Goal: Information Seeking & Learning: Find specific page/section

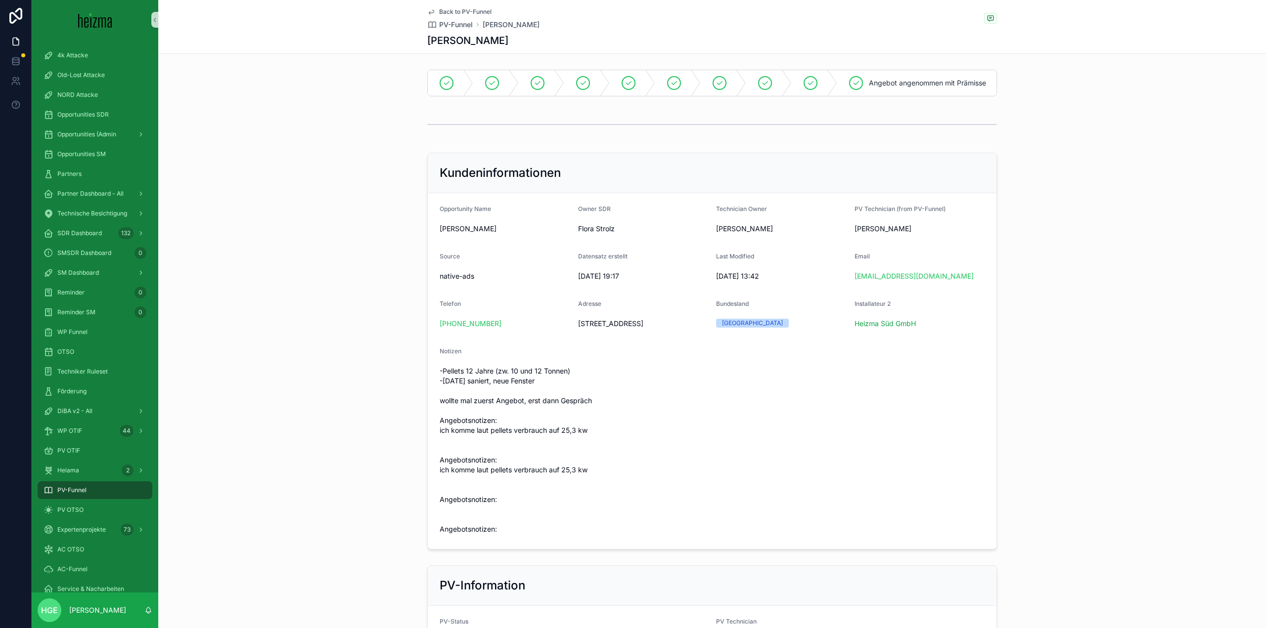
scroll to position [1388, 0]
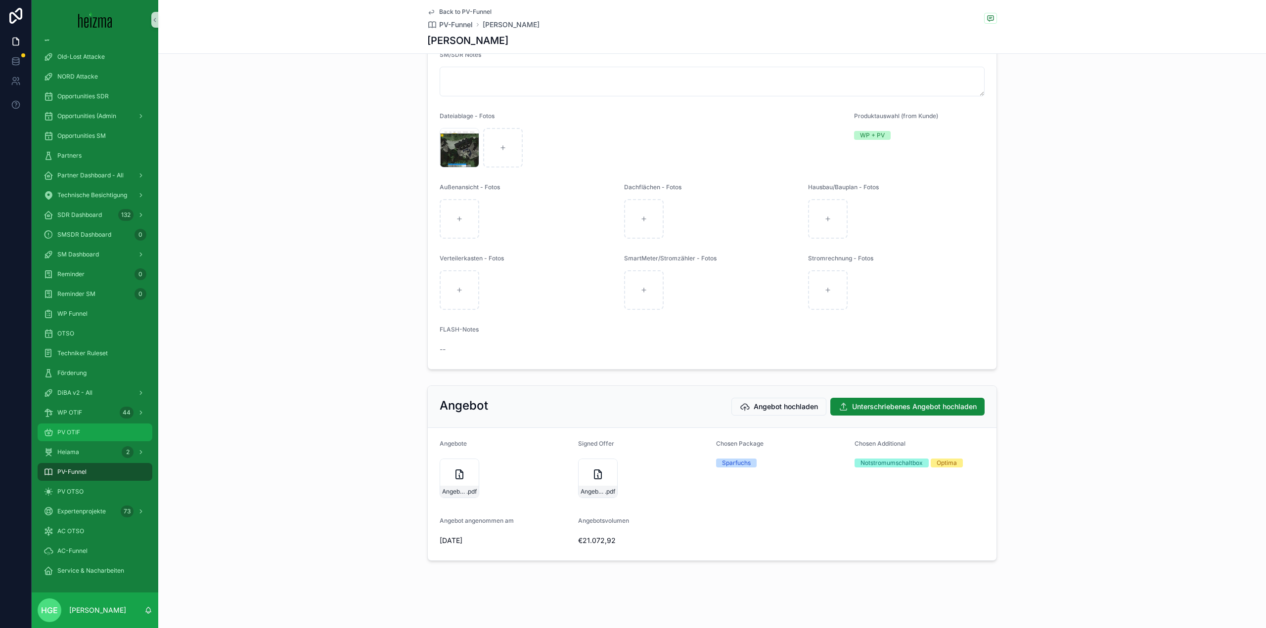
click at [98, 433] on div "PV OTIF" at bounding box center [95, 433] width 103 height 16
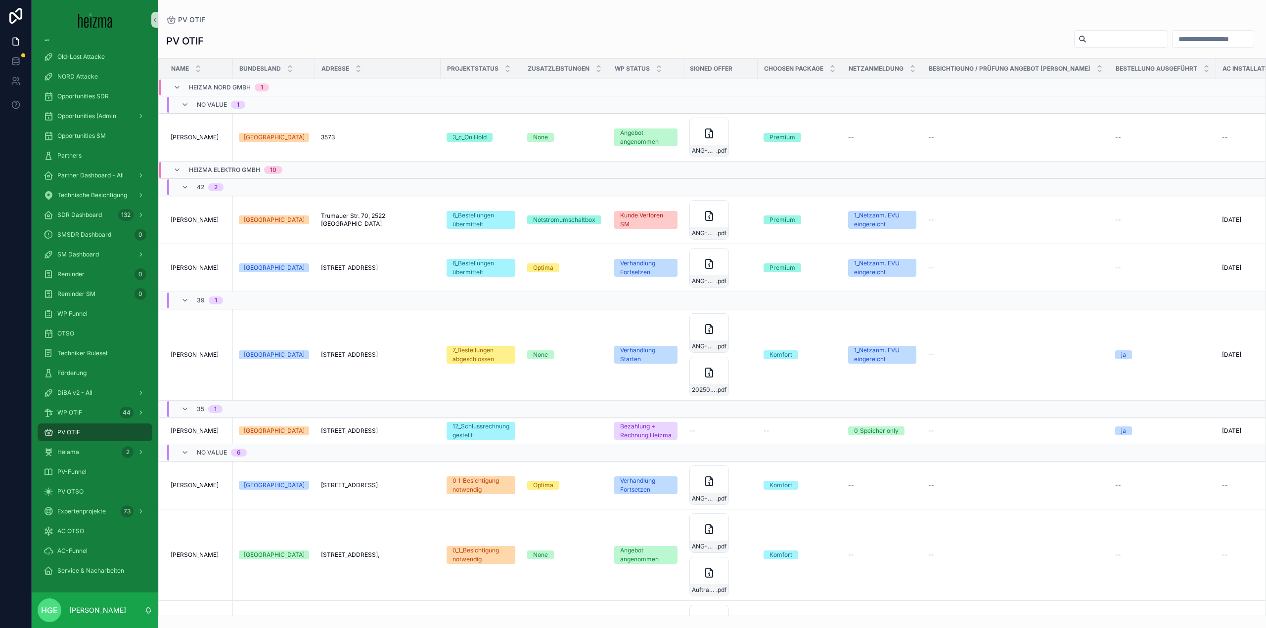
click at [1086, 42] on input "scrollable content" at bounding box center [1126, 39] width 81 height 14
type input "*******"
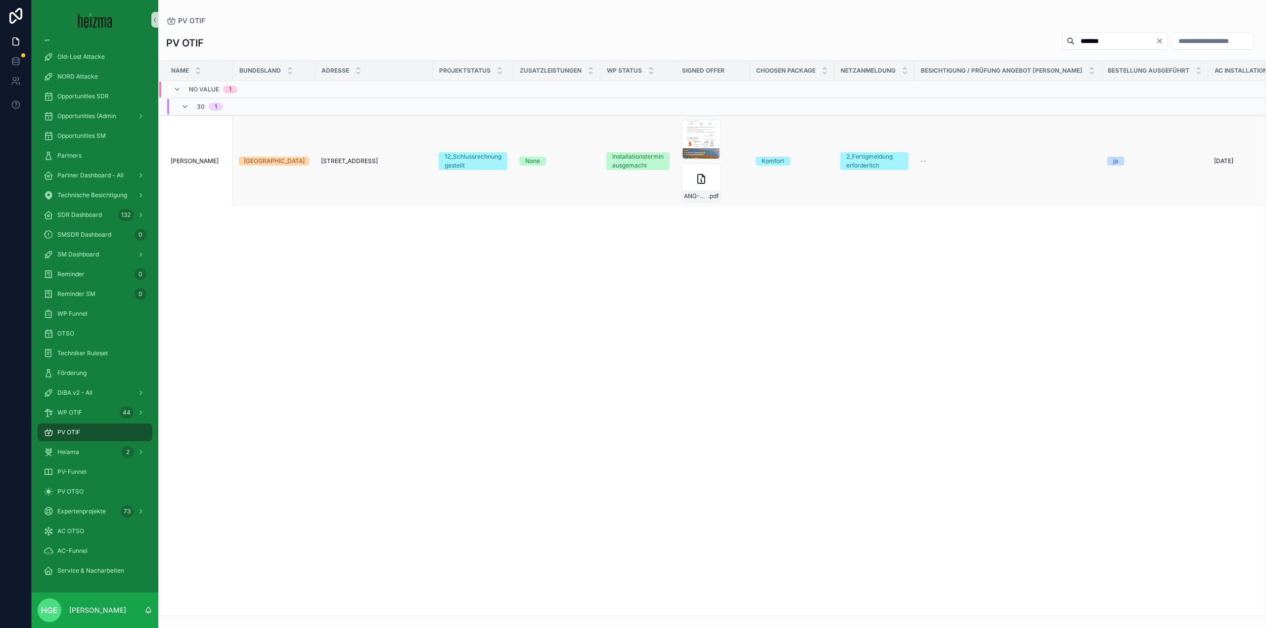
click at [193, 167] on td "[PERSON_NAME] [PERSON_NAME]" at bounding box center [196, 161] width 74 height 91
click at [195, 163] on span "[PERSON_NAME]" at bounding box center [195, 161] width 48 height 8
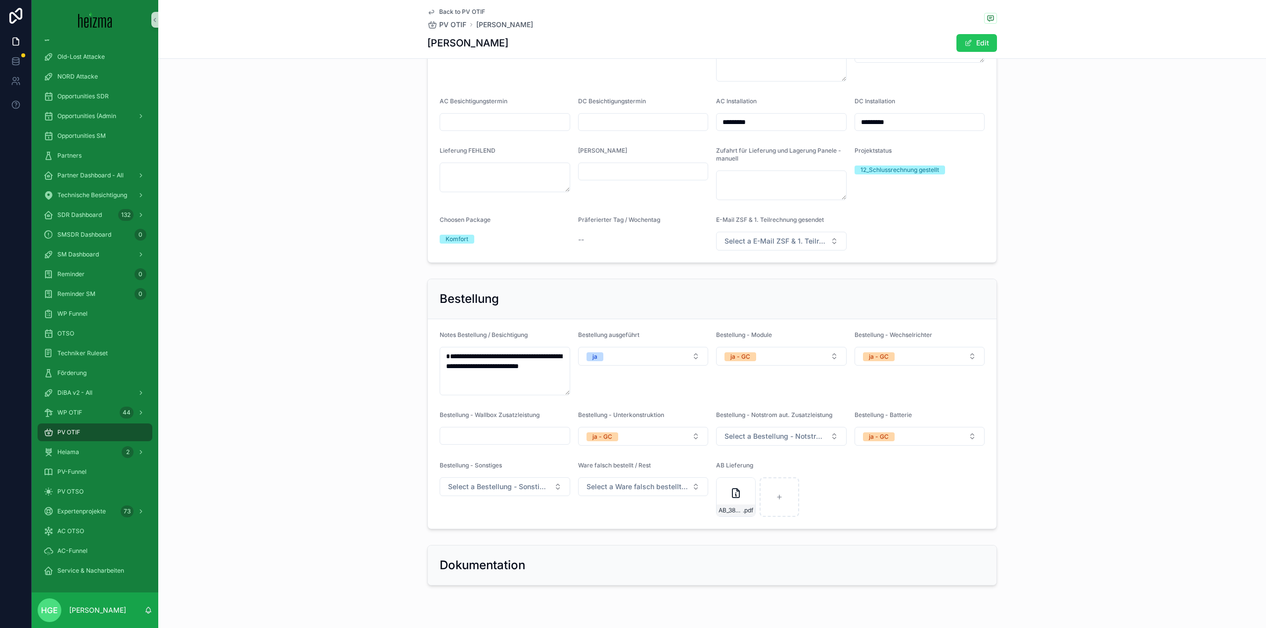
scroll to position [2118, 0]
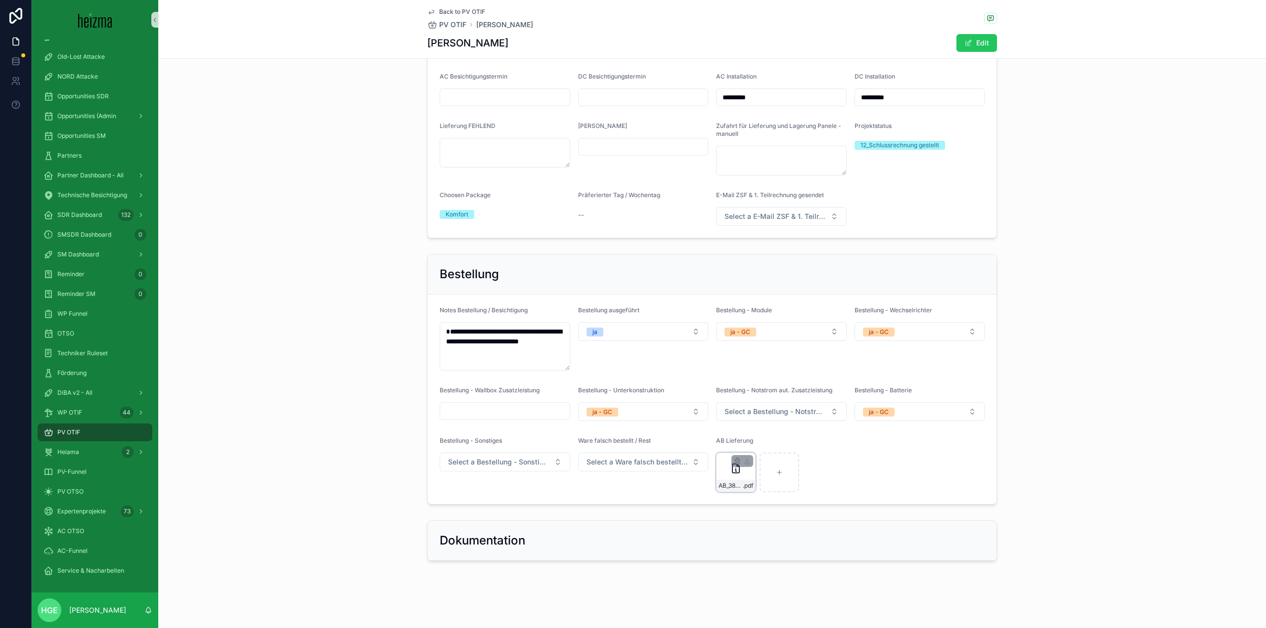
click at [730, 471] on icon "scrollable content" at bounding box center [736, 469] width 12 height 12
click at [87, 467] on div "PV-Funnel" at bounding box center [95, 472] width 103 height 16
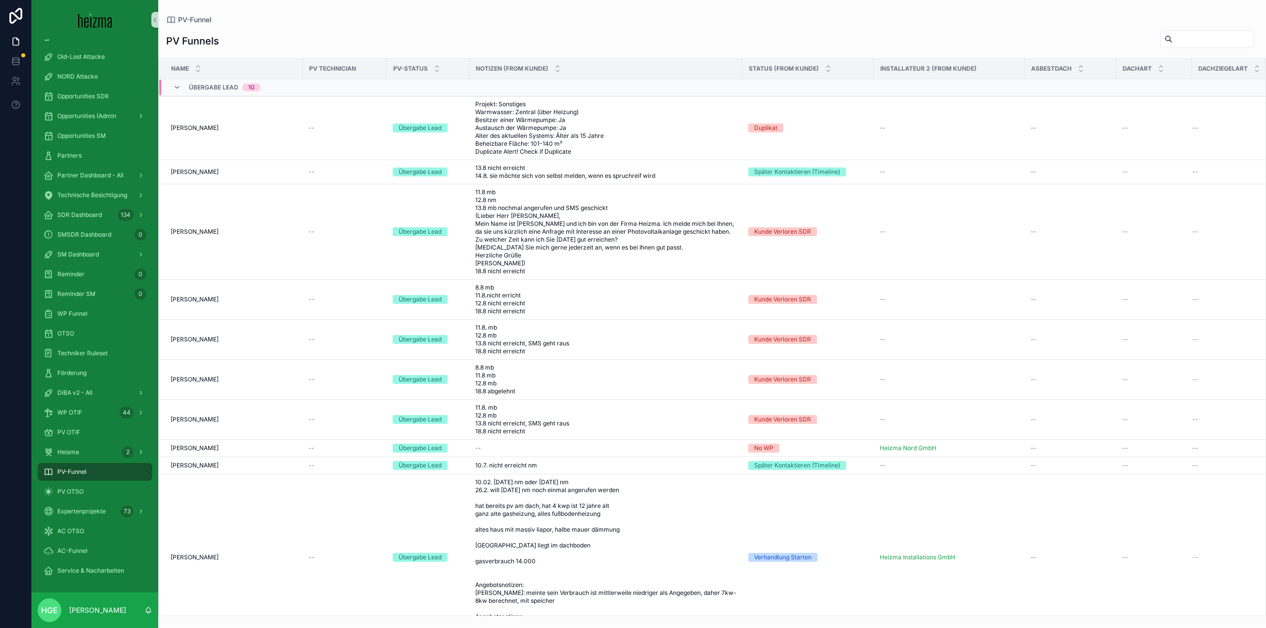
click at [1172, 39] on input "scrollable content" at bounding box center [1212, 39] width 81 height 14
type input "******"
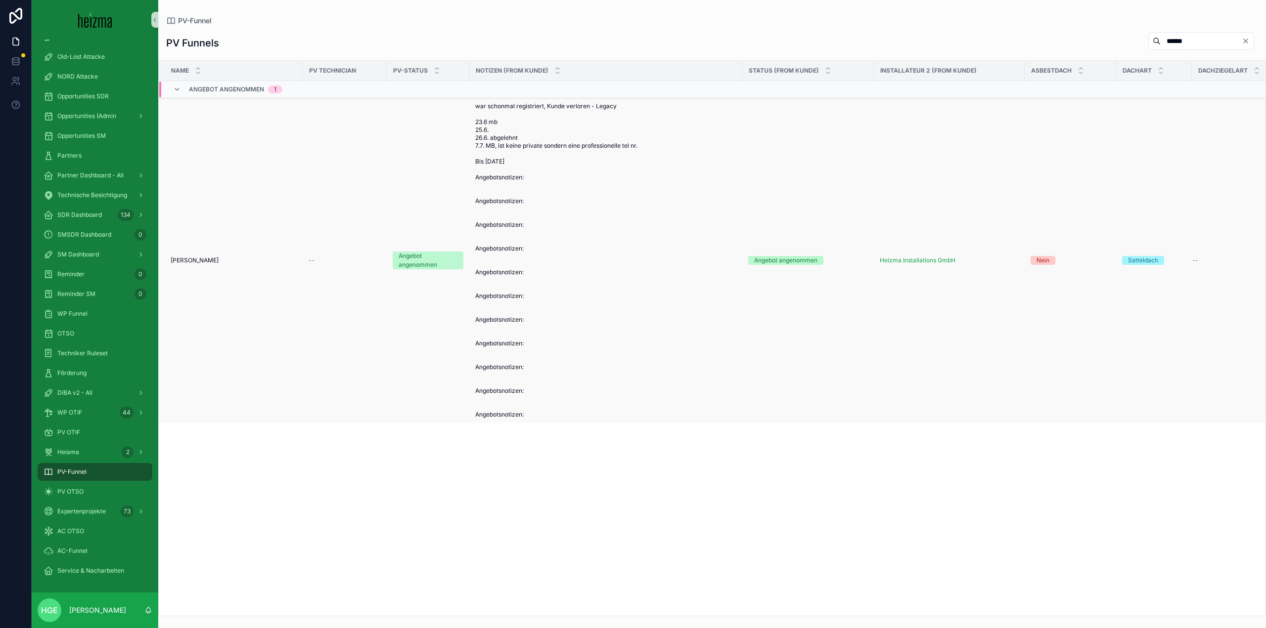
click at [207, 258] on div "[PERSON_NAME] [PERSON_NAME]" at bounding box center [234, 261] width 126 height 8
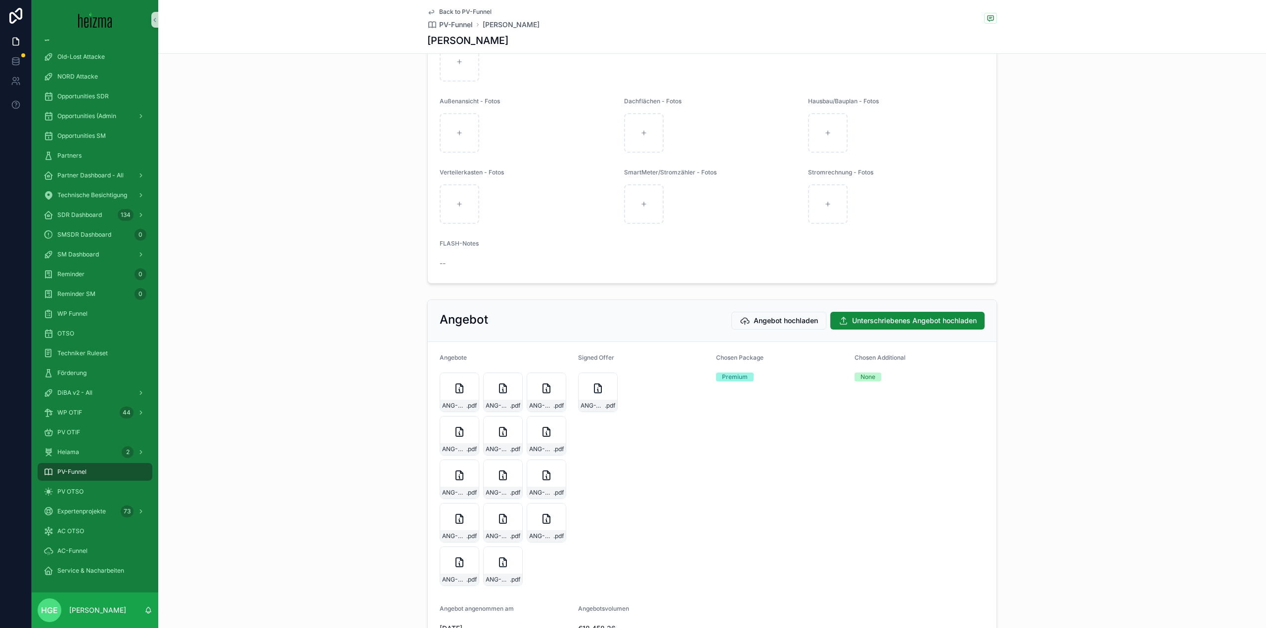
scroll to position [1829, 0]
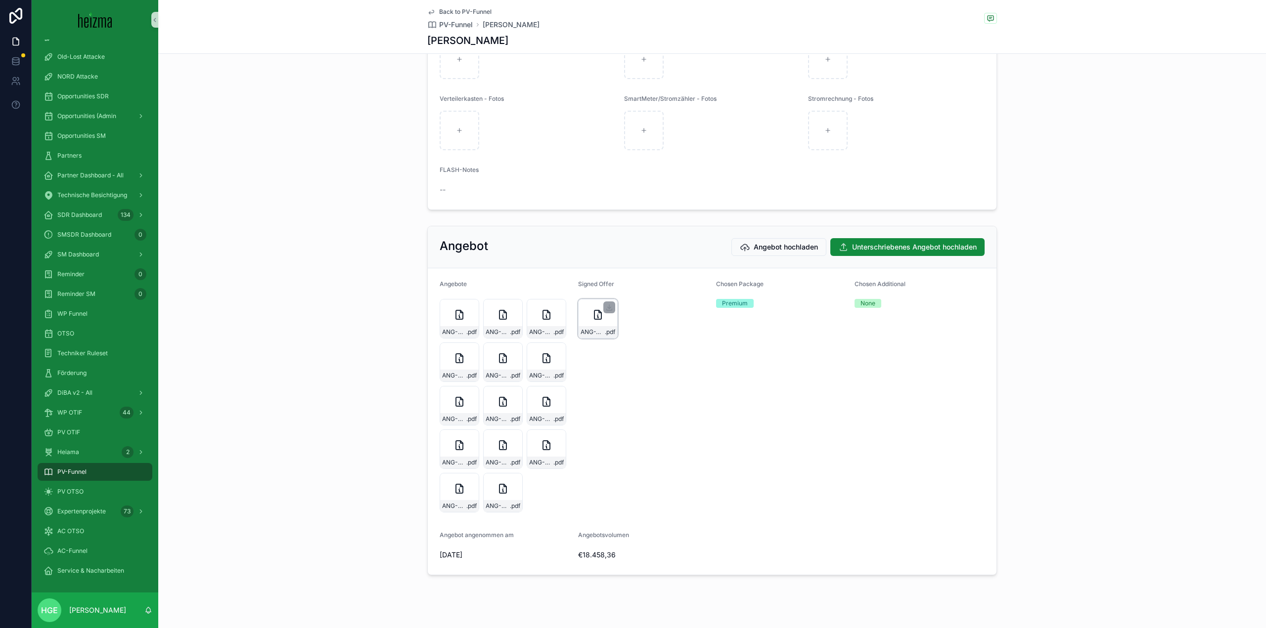
click at [586, 339] on div "ANG-WP-und-PV--Kluger-ANG-PV-3.172-ANG-WP-12.435-Registrierung-zusammengefuÌgt…" at bounding box center [598, 319] width 40 height 40
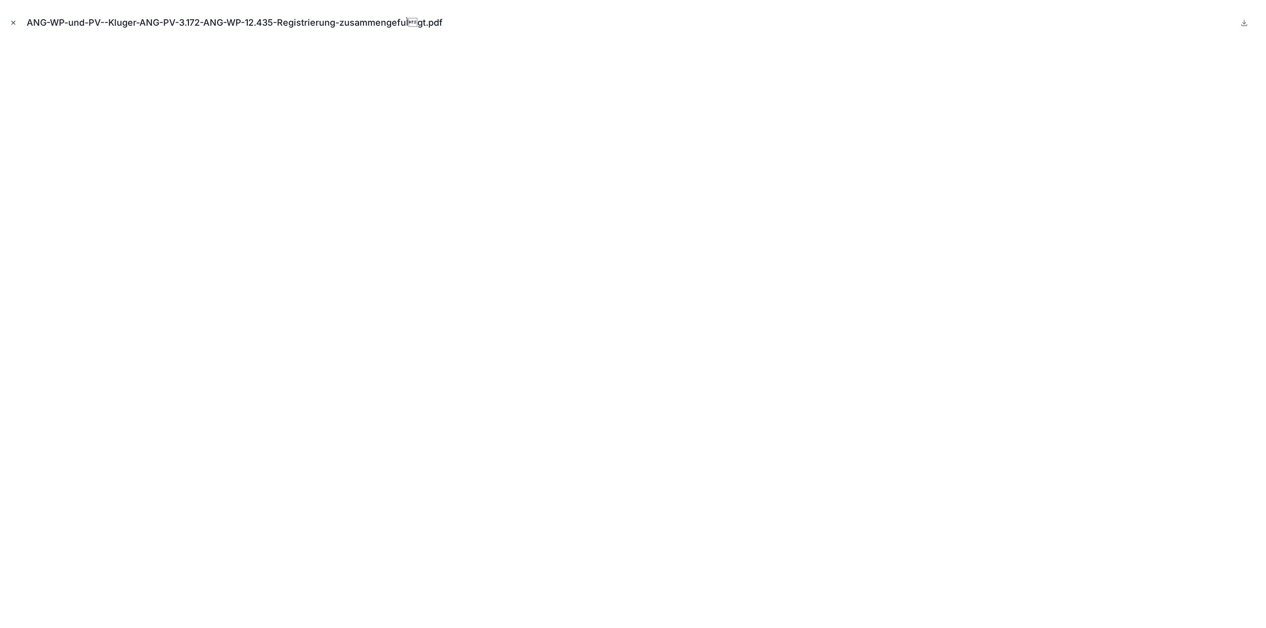
click at [11, 25] on icon "Close modal" at bounding box center [13, 22] width 7 height 7
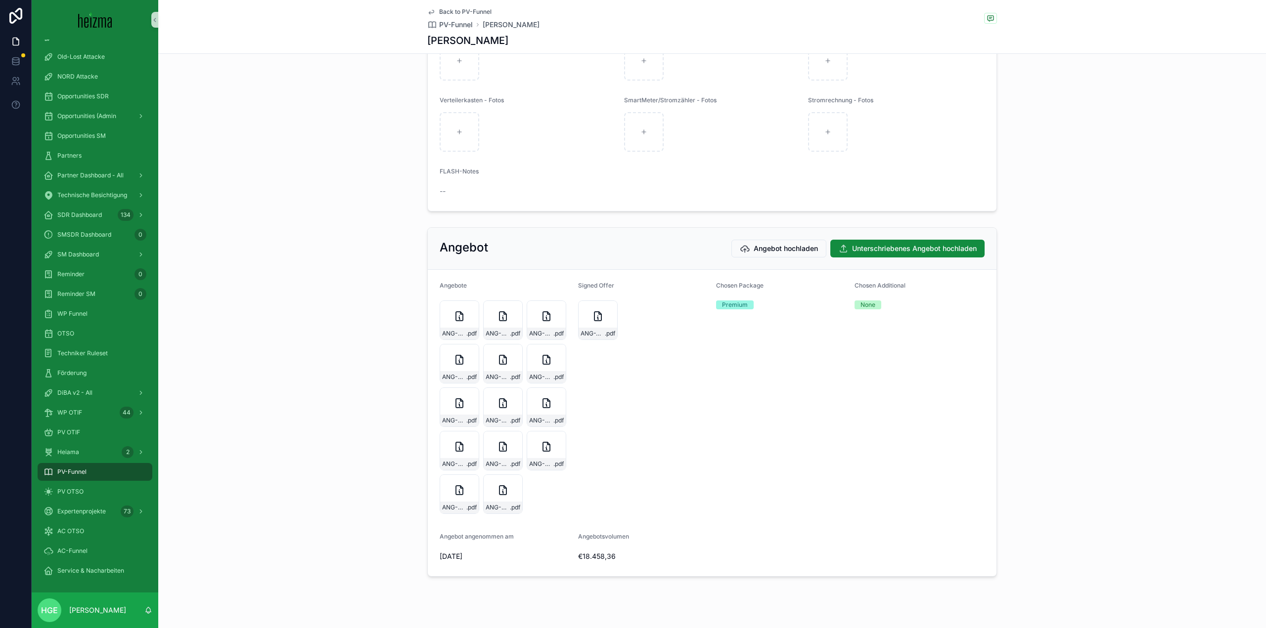
scroll to position [1861, 0]
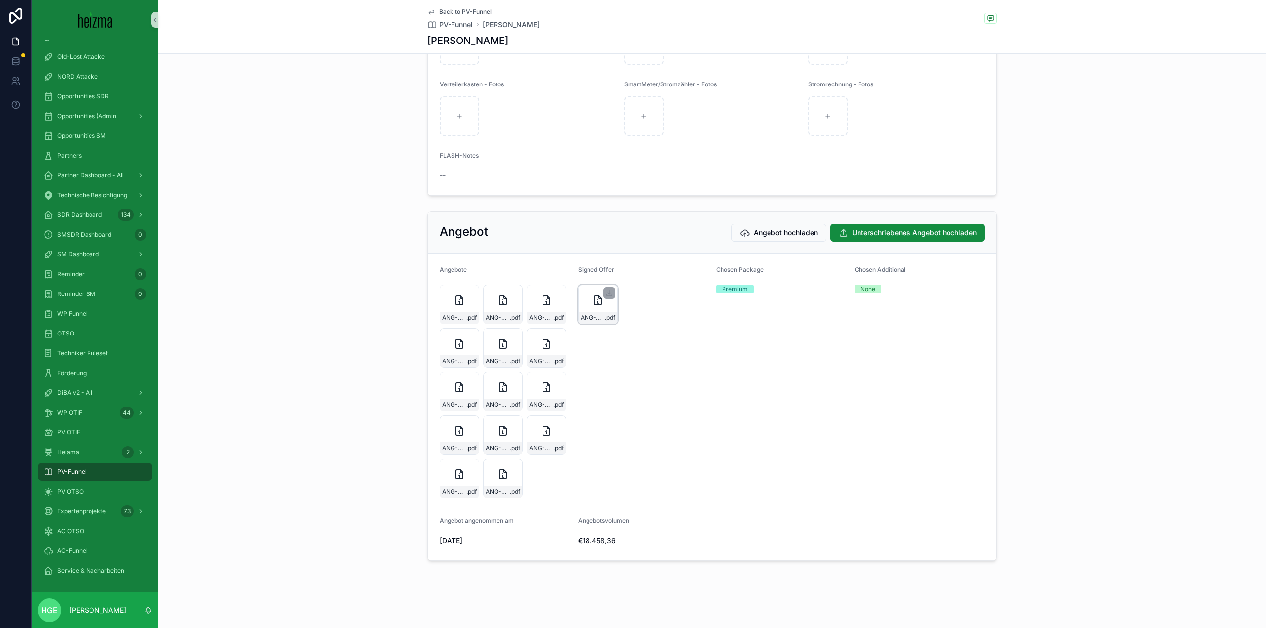
click at [580, 305] on div "ANG-WP-und-PV--Kluger-ANG-PV-3.172-ANG-WP-12.435-Registrierung-zusammengefuÌgt…" at bounding box center [598, 305] width 40 height 40
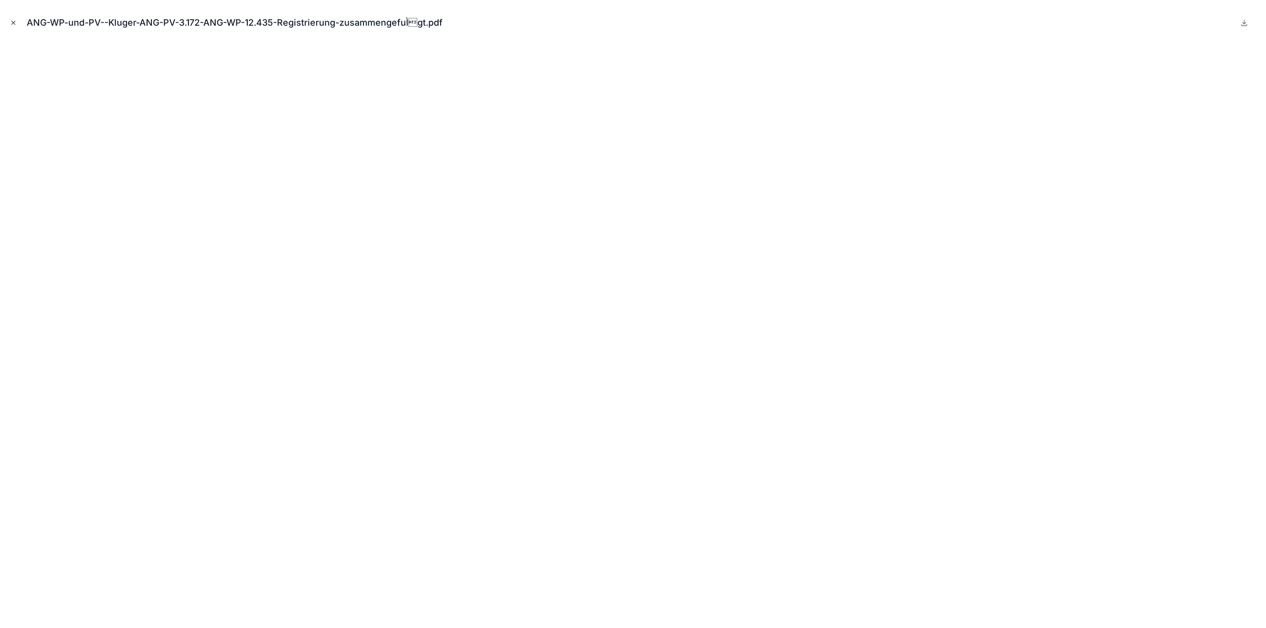
click at [13, 20] on icon "Close modal" at bounding box center [13, 22] width 7 height 7
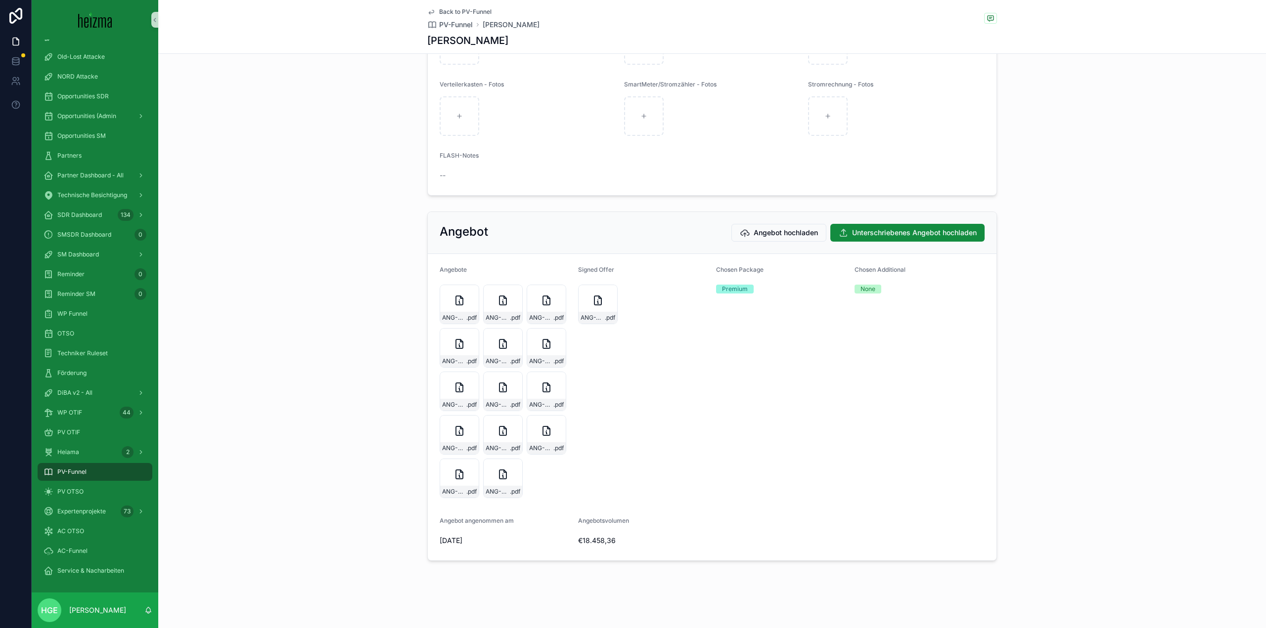
click at [89, 383] on div "DiBA v2 - All" at bounding box center [95, 393] width 127 height 20
click at [89, 393] on span "DiBA v2 - All" at bounding box center [74, 393] width 35 height 8
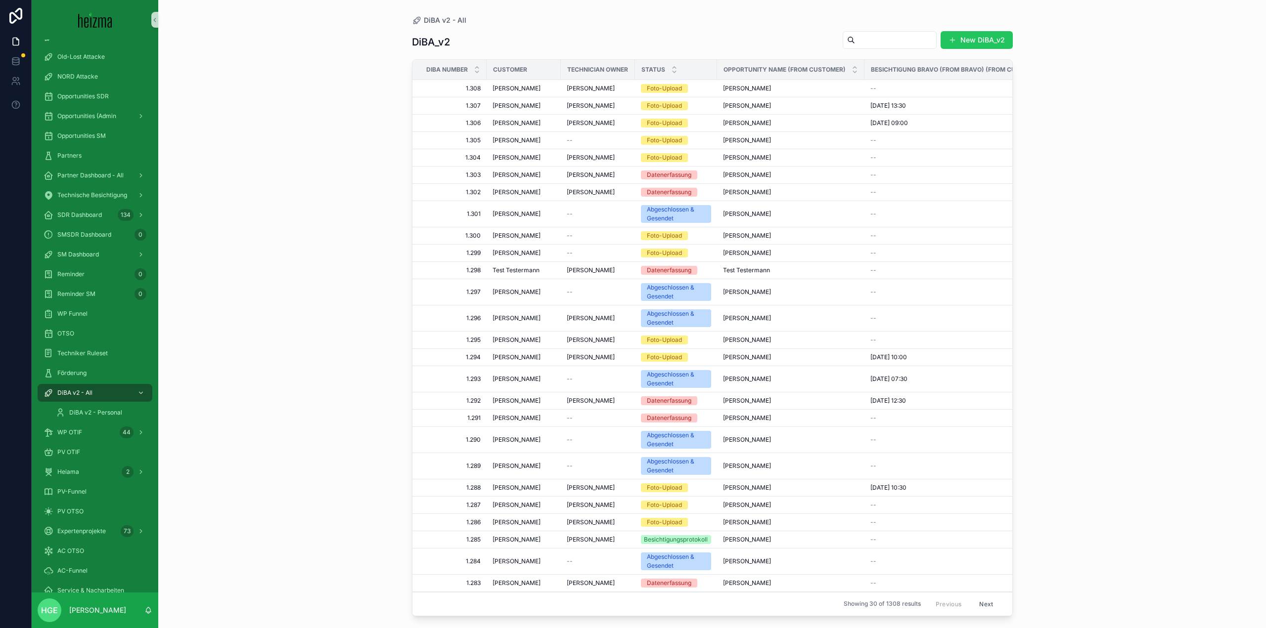
click at [881, 46] on input "scrollable content" at bounding box center [895, 40] width 81 height 14
type input "******"
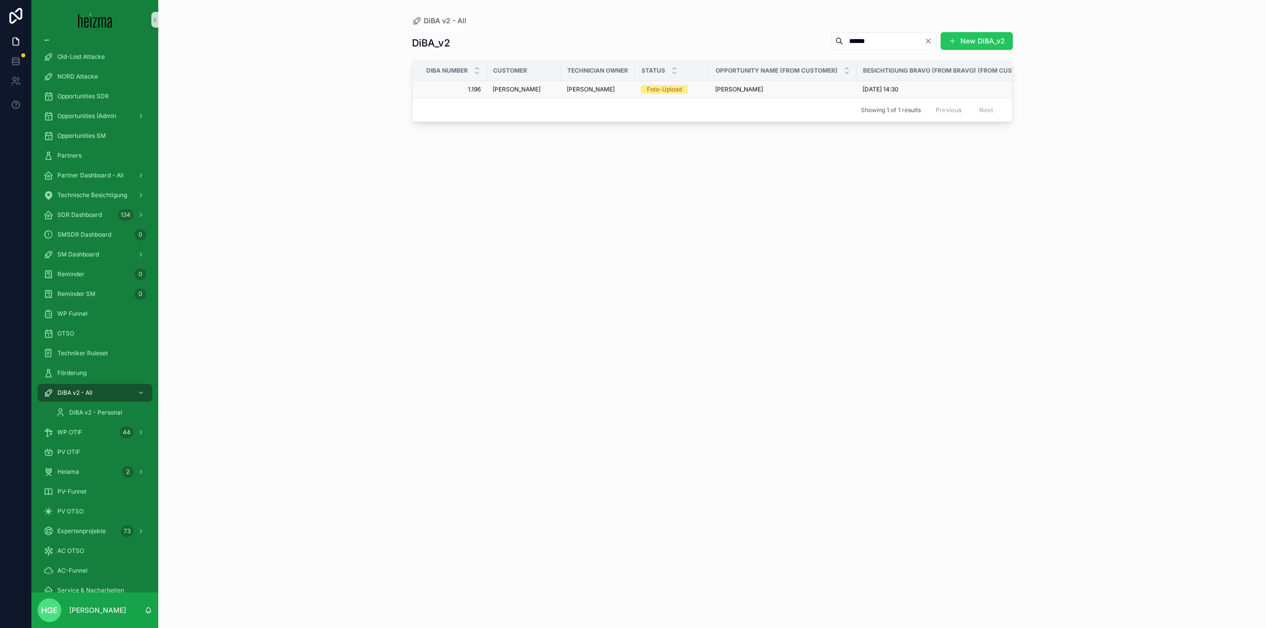
click at [512, 88] on span "[PERSON_NAME]" at bounding box center [516, 90] width 48 height 8
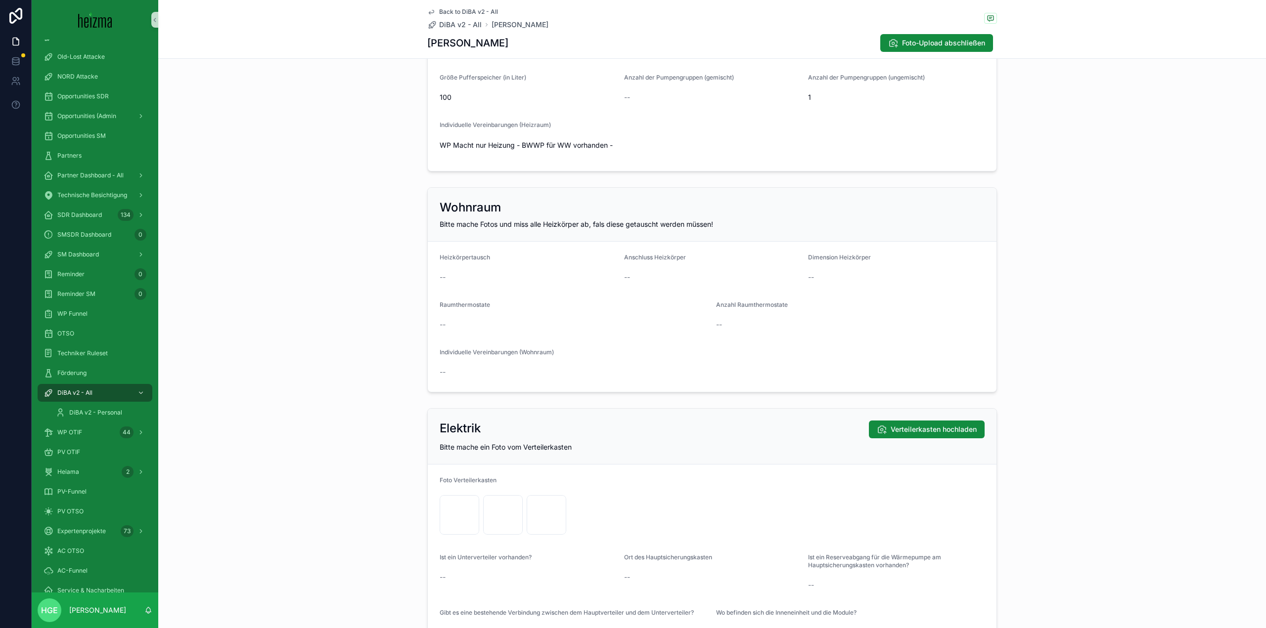
scroll to position [1681, 0]
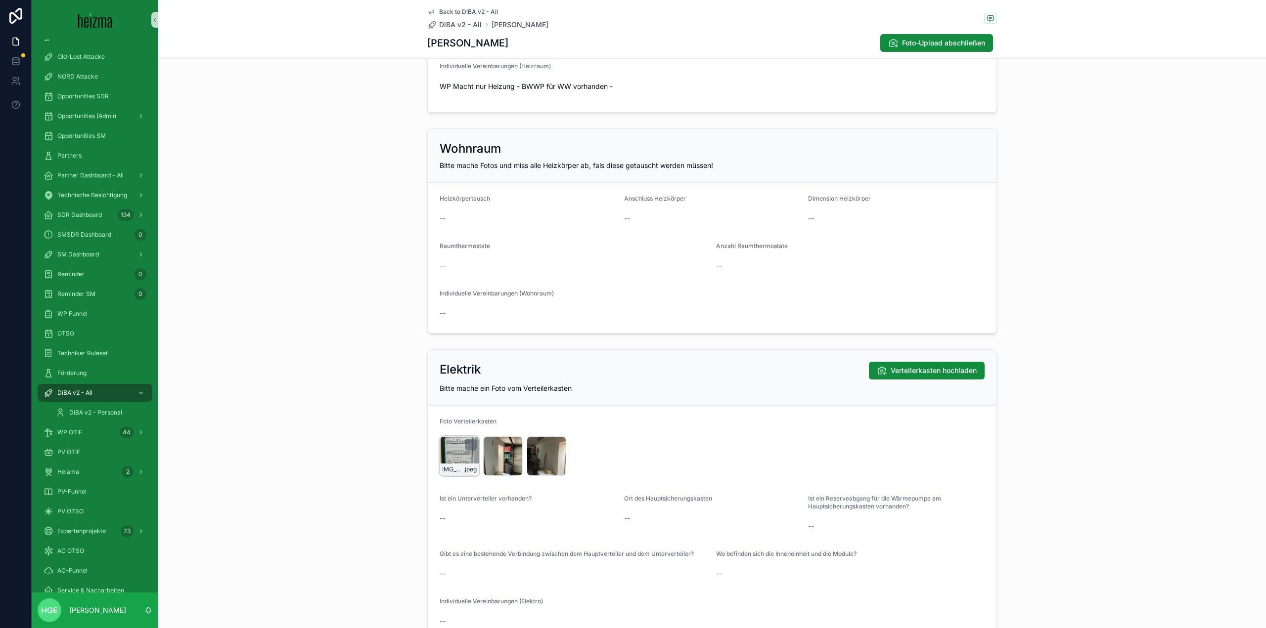
click at [446, 455] on div "IMG_4543 .jpeg" at bounding box center [459, 457] width 40 height 40
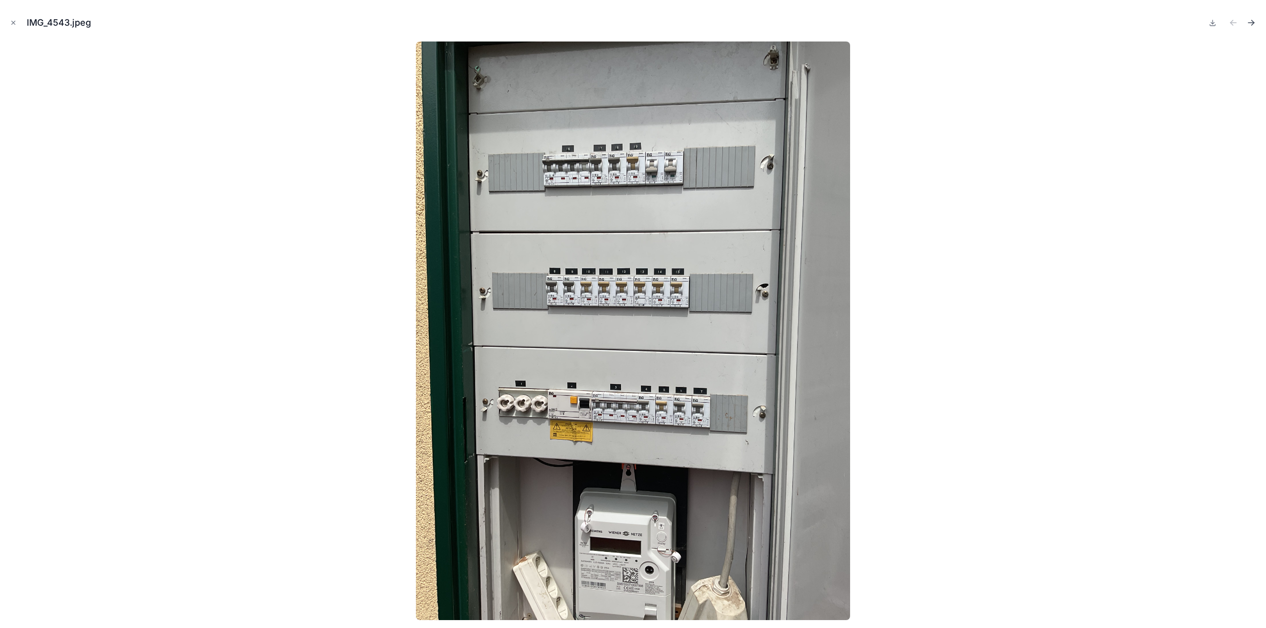
click at [1249, 23] on icon "Next file" at bounding box center [1251, 23] width 10 height 10
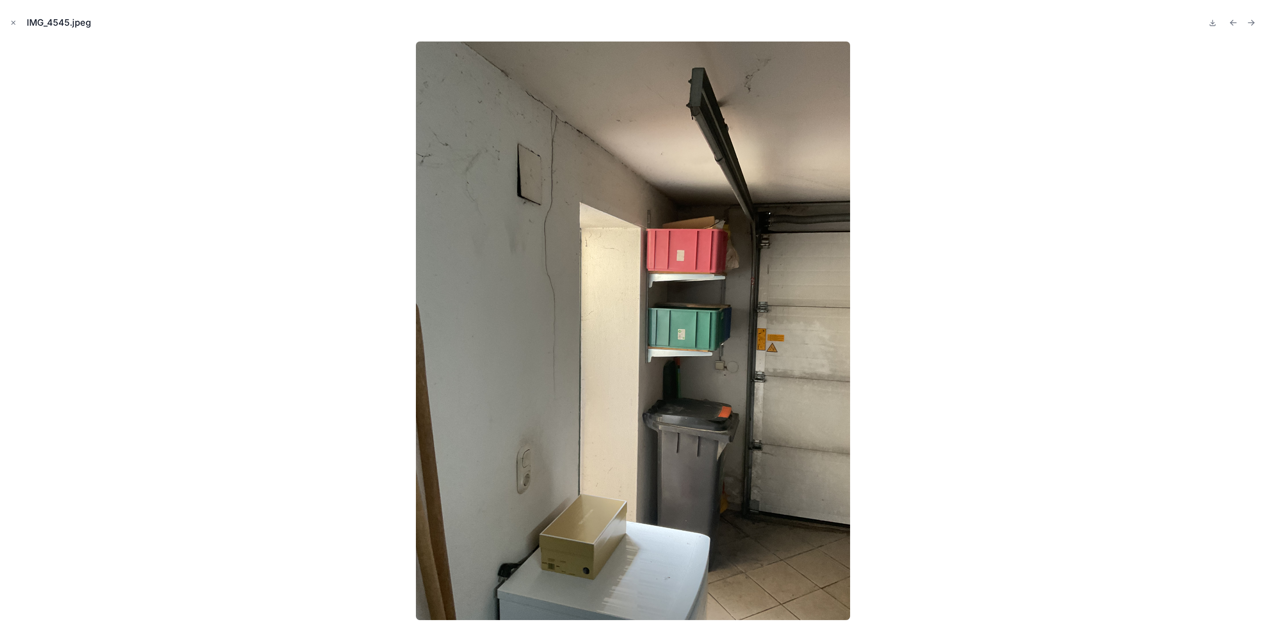
click at [1249, 23] on icon "Next file" at bounding box center [1251, 23] width 10 height 10
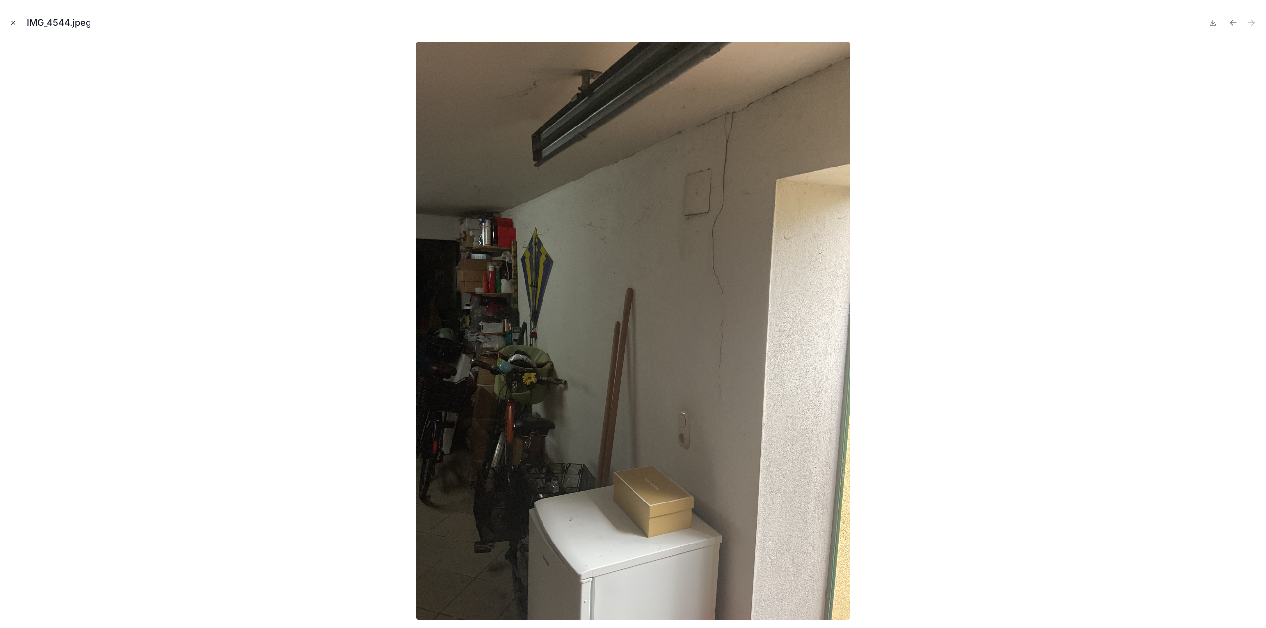
click at [13, 24] on icon "Close modal" at bounding box center [13, 22] width 7 height 7
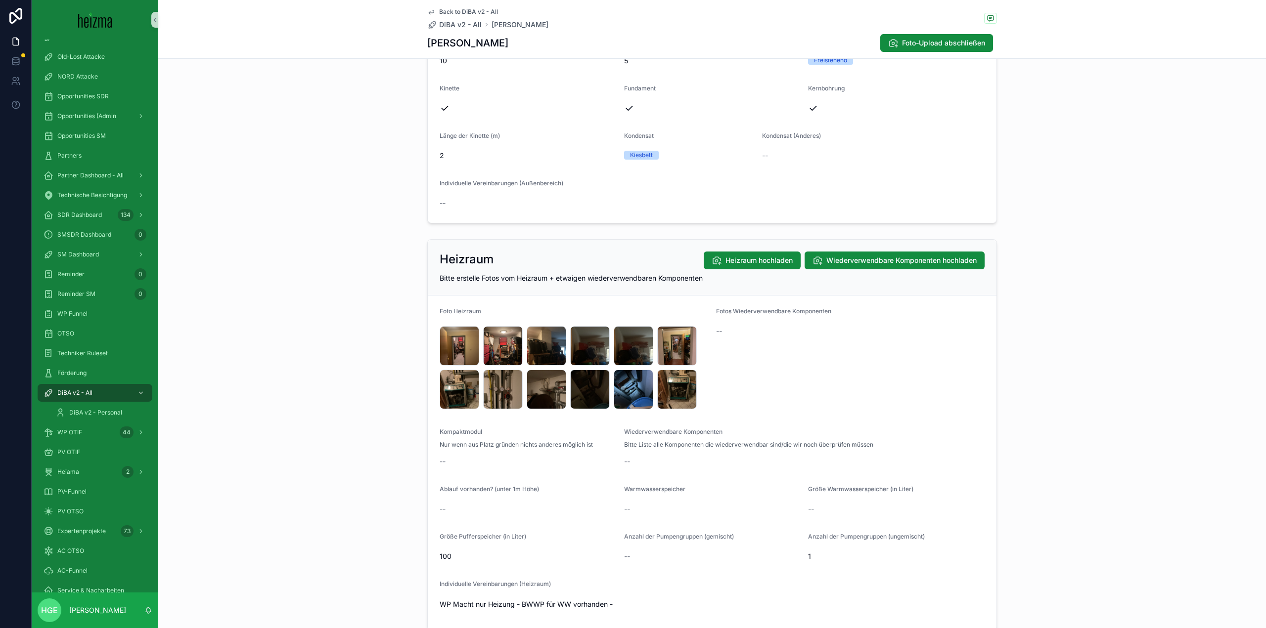
scroll to position [1088, 0]
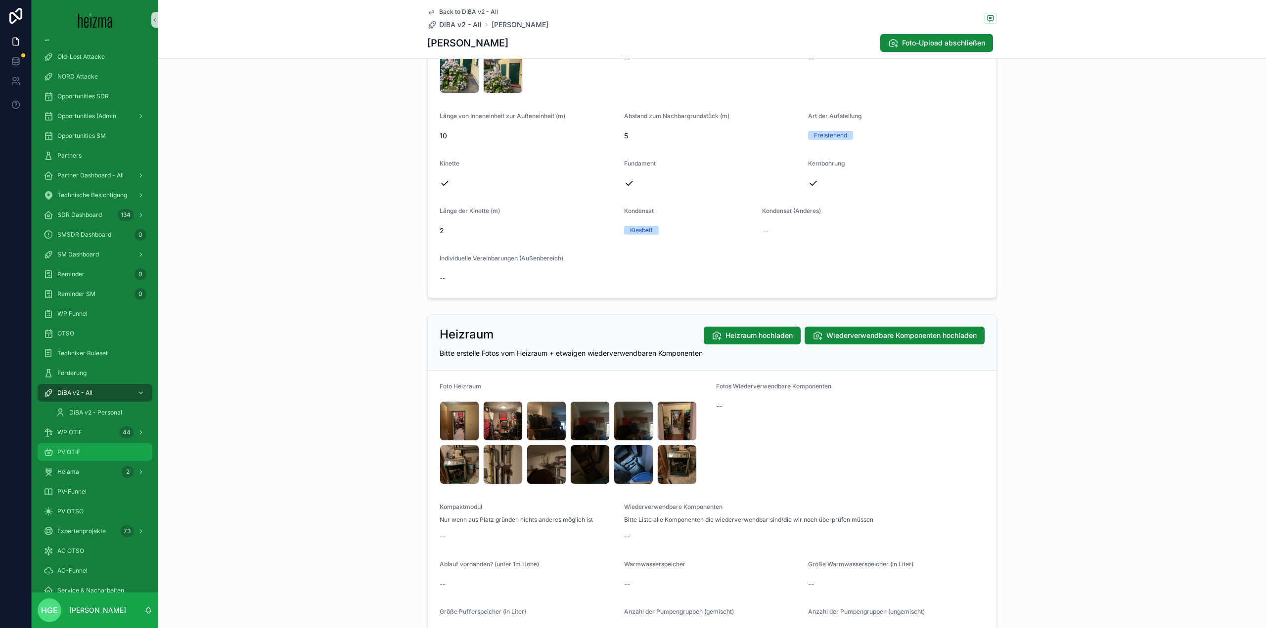
click at [86, 451] on div "PV OTIF" at bounding box center [95, 452] width 103 height 16
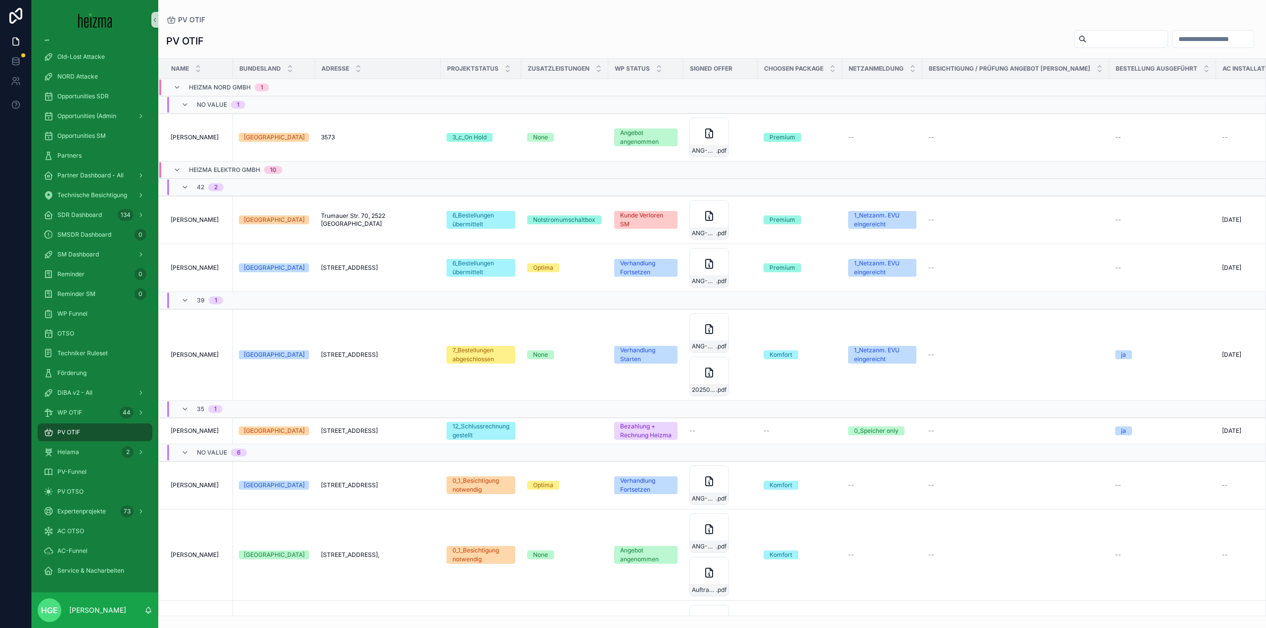
click at [1086, 38] on input "scrollable content" at bounding box center [1126, 39] width 81 height 14
type input "*********"
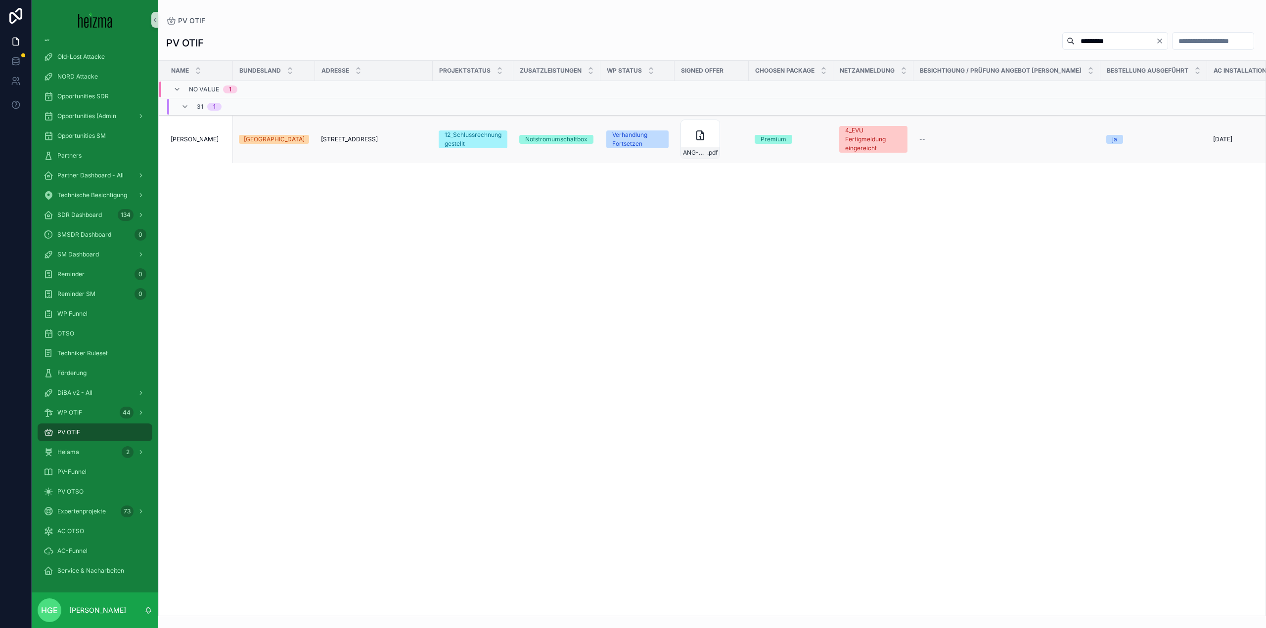
click at [212, 138] on span "[PERSON_NAME]" at bounding box center [195, 139] width 48 height 8
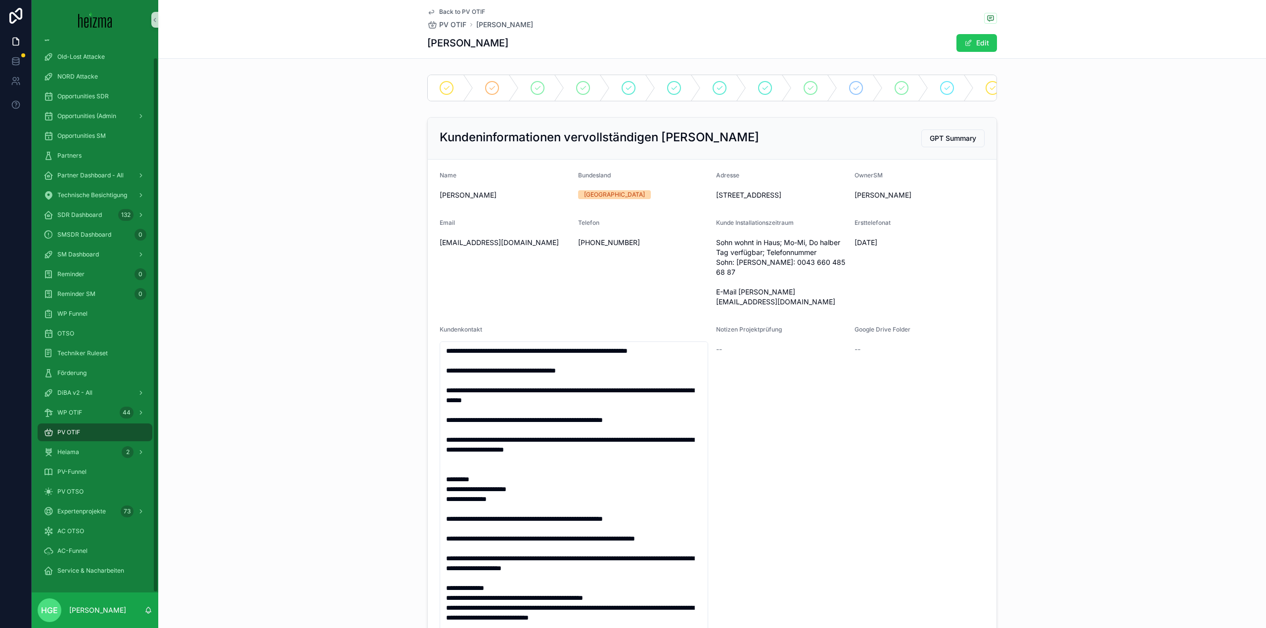
click at [74, 436] on span "PV OTIF" at bounding box center [68, 433] width 23 height 8
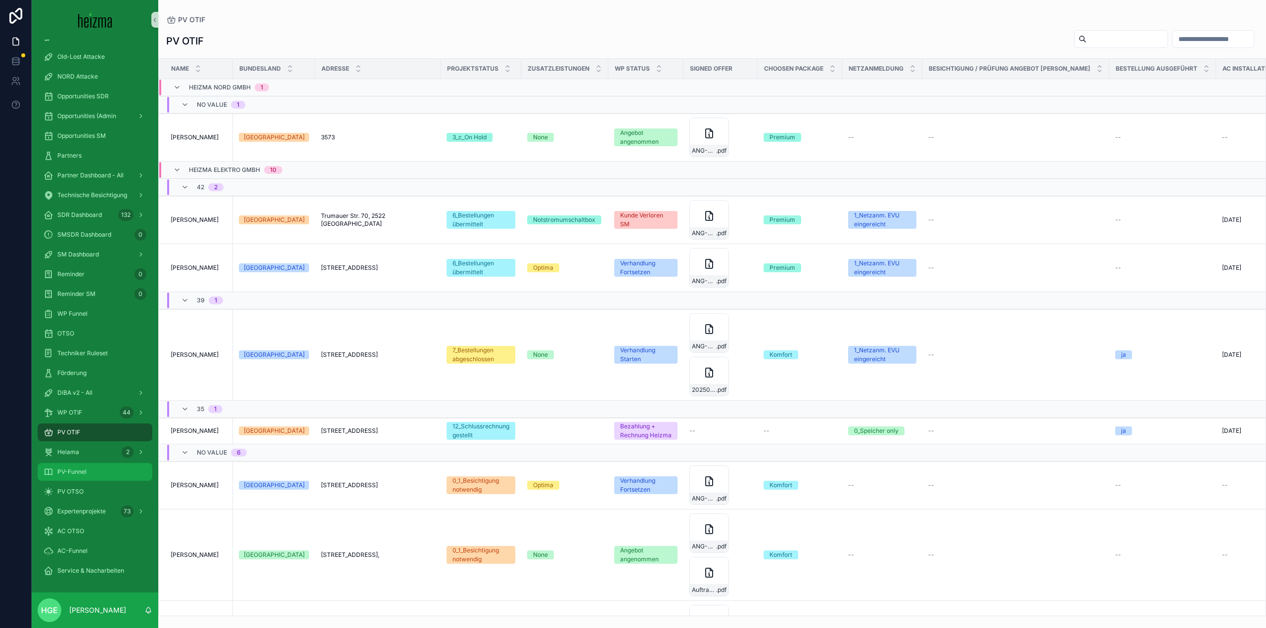
click at [84, 474] on span "PV-Funnel" at bounding box center [71, 472] width 29 height 8
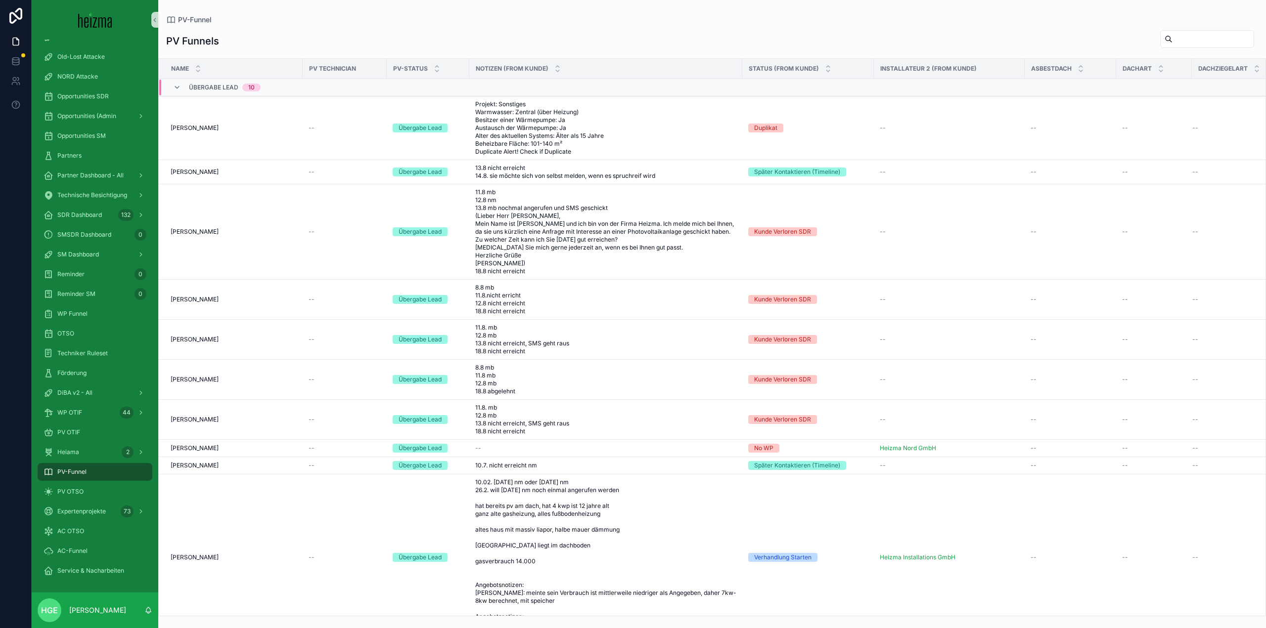
click at [1172, 38] on input "scrollable content" at bounding box center [1212, 39] width 81 height 14
type input "********"
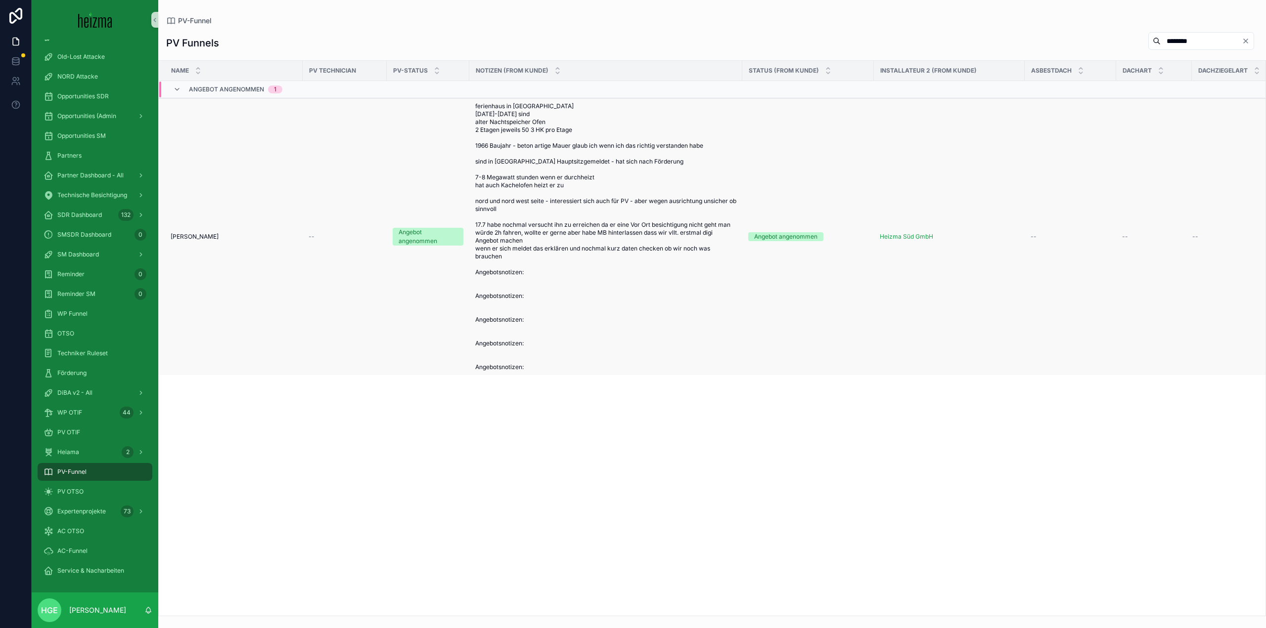
click at [210, 236] on span "[PERSON_NAME]" at bounding box center [195, 237] width 48 height 8
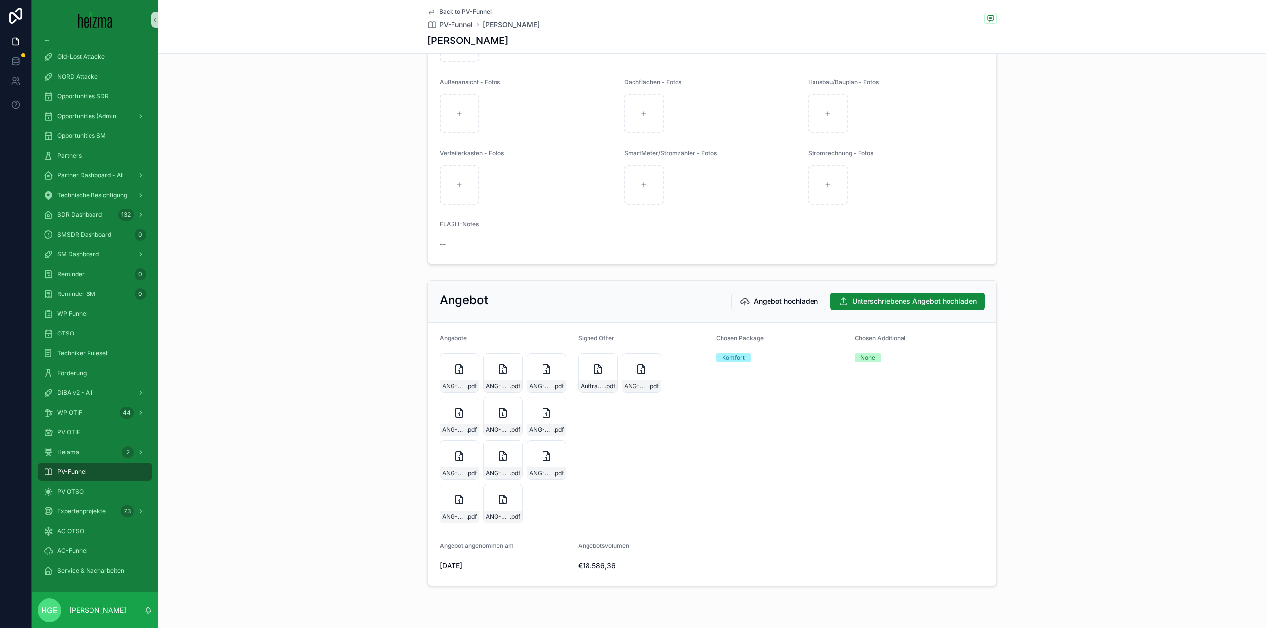
scroll to position [1659, 0]
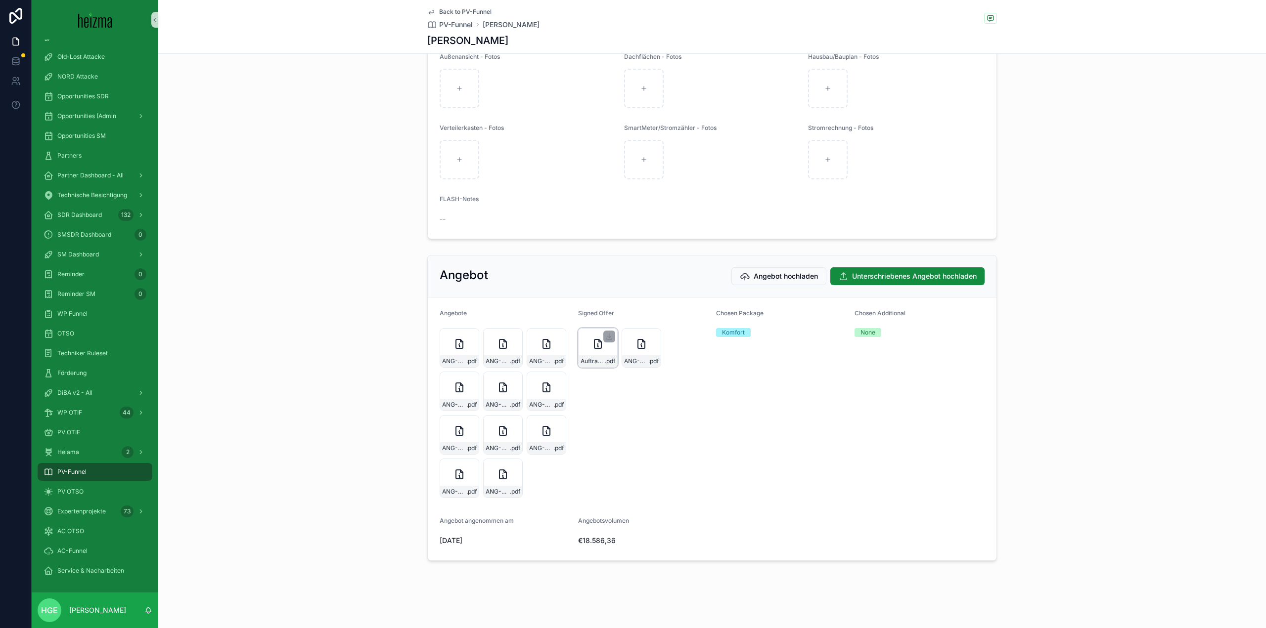
click at [580, 344] on div "AuftragsbestaÌtigung_Fa-heizma_PV-Anlage .pdf" at bounding box center [598, 348] width 40 height 40
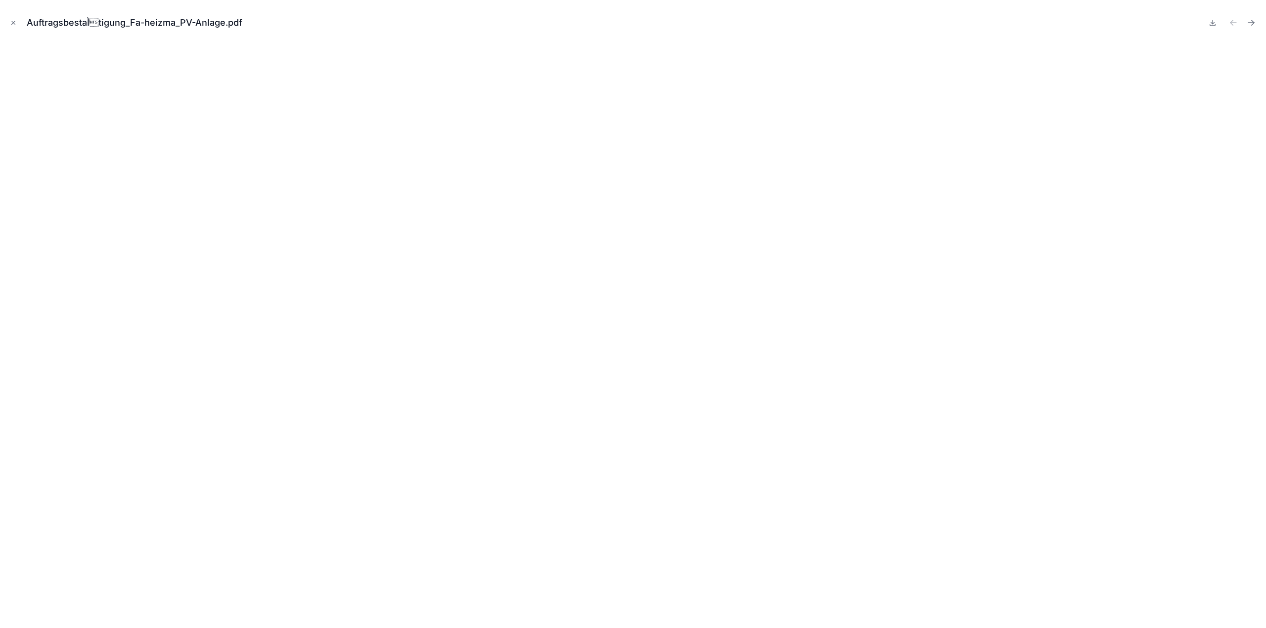
click at [17, 21] on button "Close modal" at bounding box center [13, 22] width 11 height 11
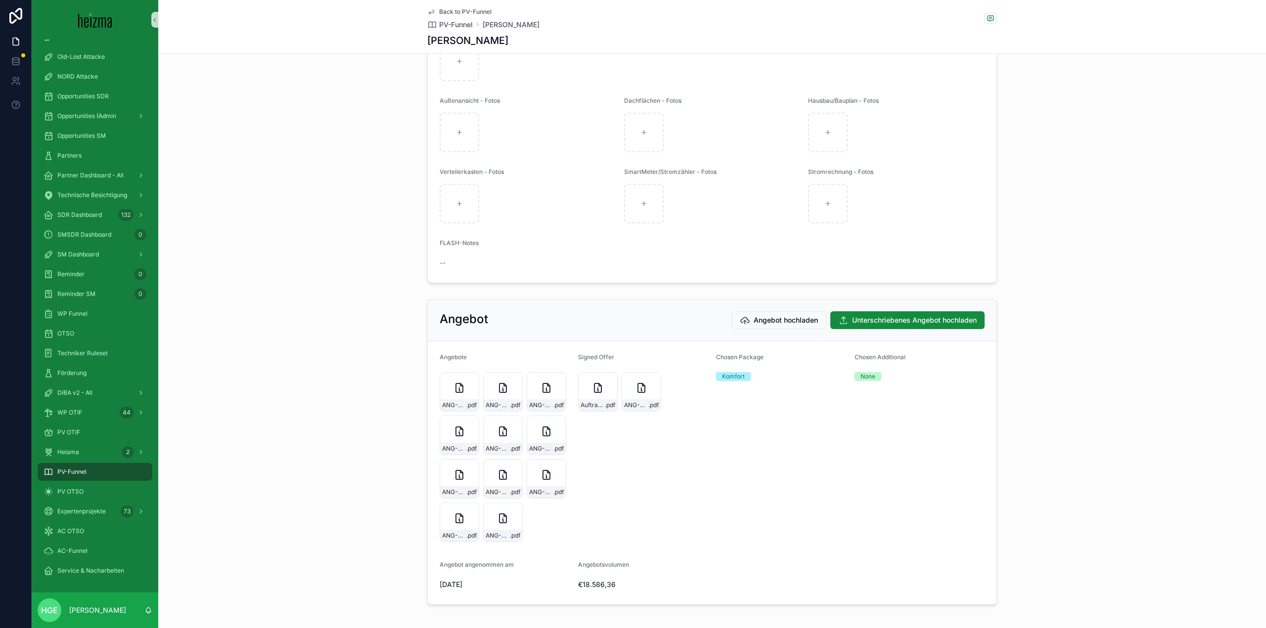
scroll to position [1560, 0]
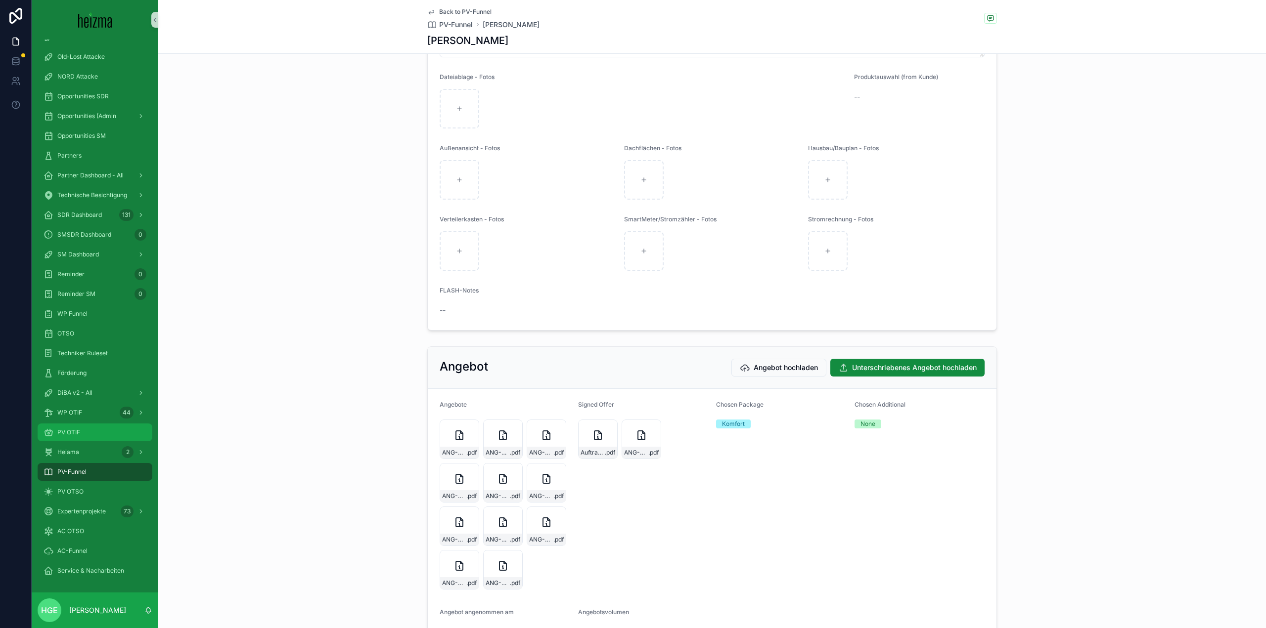
click at [81, 433] on div "PV OTIF" at bounding box center [95, 433] width 103 height 16
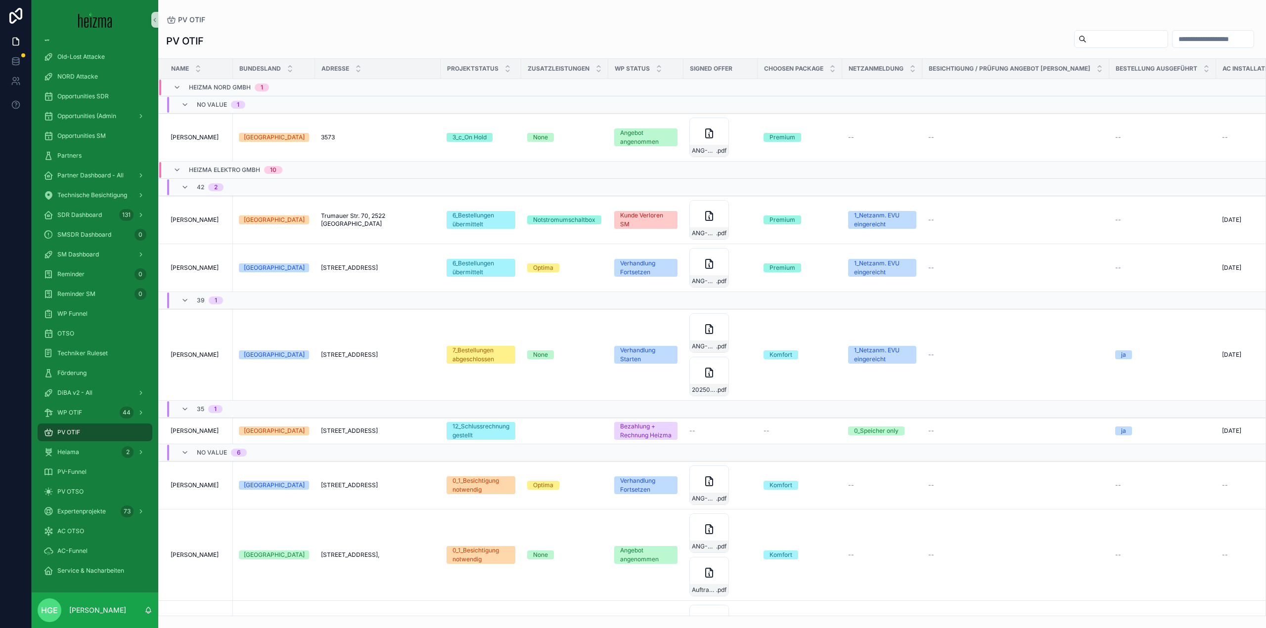
click at [1086, 40] on input "scrollable content" at bounding box center [1126, 39] width 81 height 14
type input "**********"
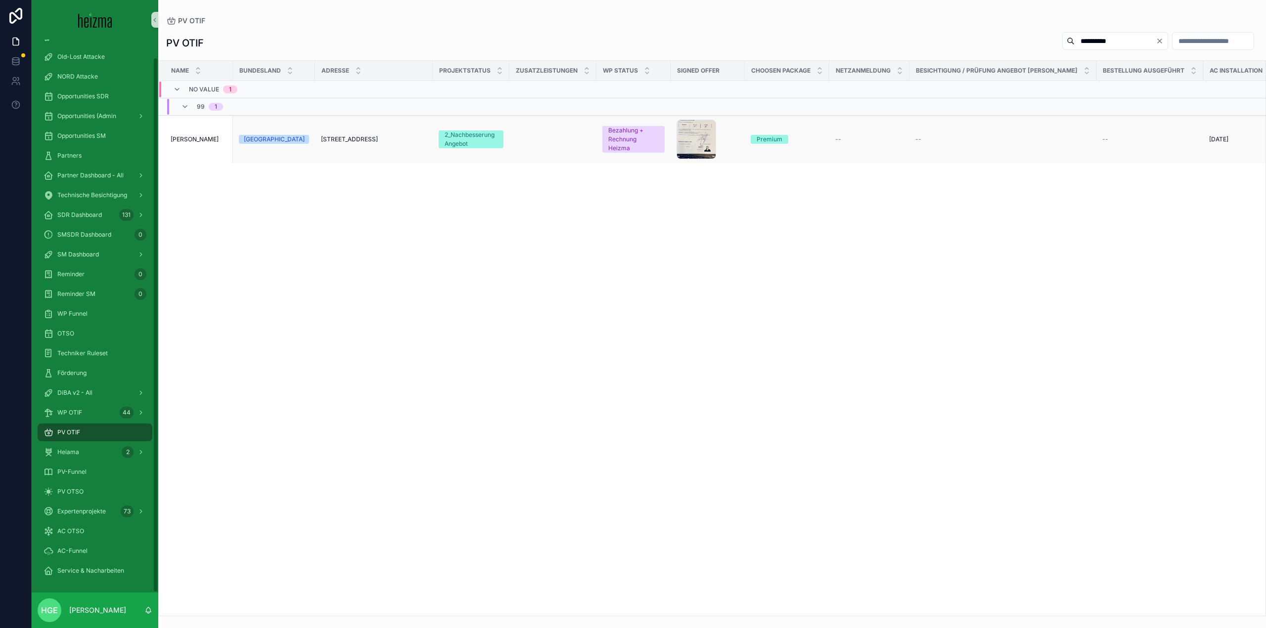
click at [188, 134] on td "[PERSON_NAME] [PERSON_NAME]" at bounding box center [196, 140] width 74 height 48
click at [189, 140] on span "[PERSON_NAME]" at bounding box center [195, 139] width 48 height 8
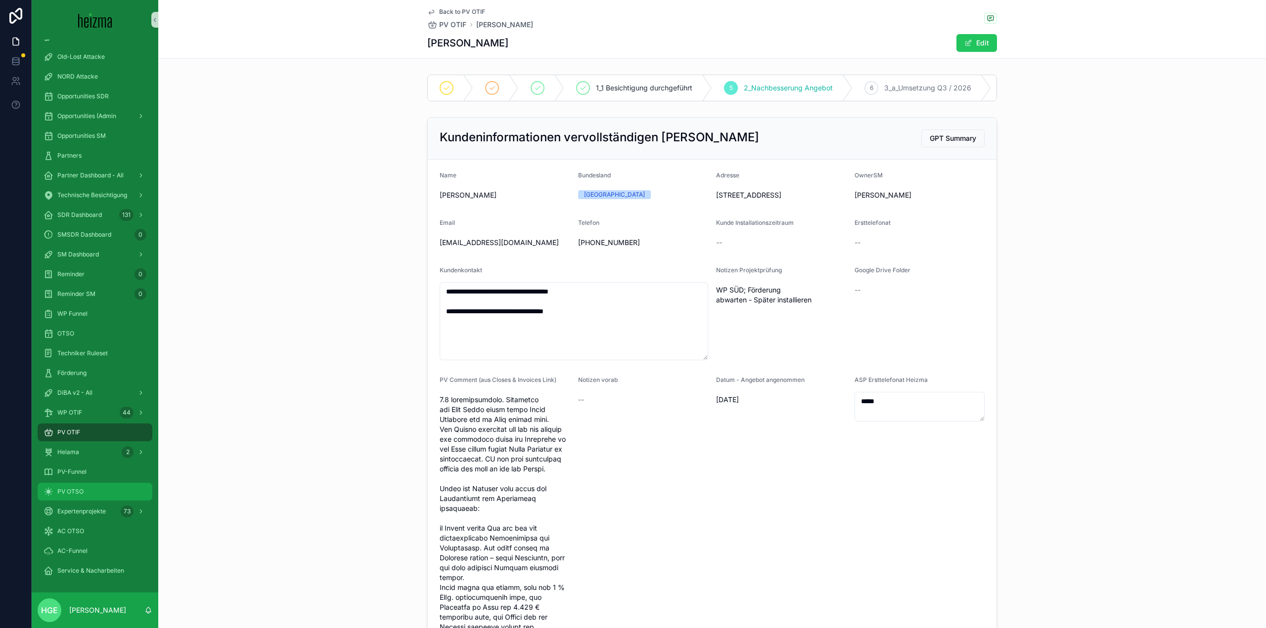
click at [97, 485] on div "PV OTSO" at bounding box center [95, 492] width 103 height 16
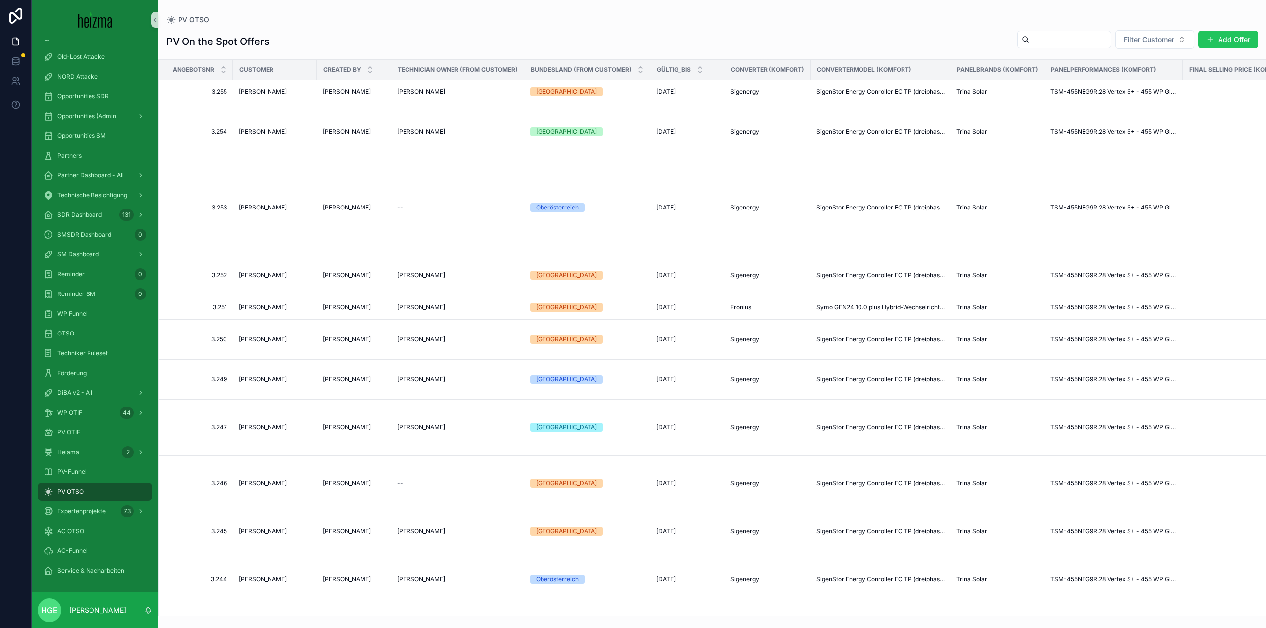
click at [1077, 46] on input "scrollable content" at bounding box center [1069, 40] width 81 height 14
click at [1173, 36] on span "Filter Customer" at bounding box center [1148, 40] width 50 height 10
type input "**********"
click at [1161, 86] on div "[PERSON_NAME]" at bounding box center [1154, 80] width 119 height 16
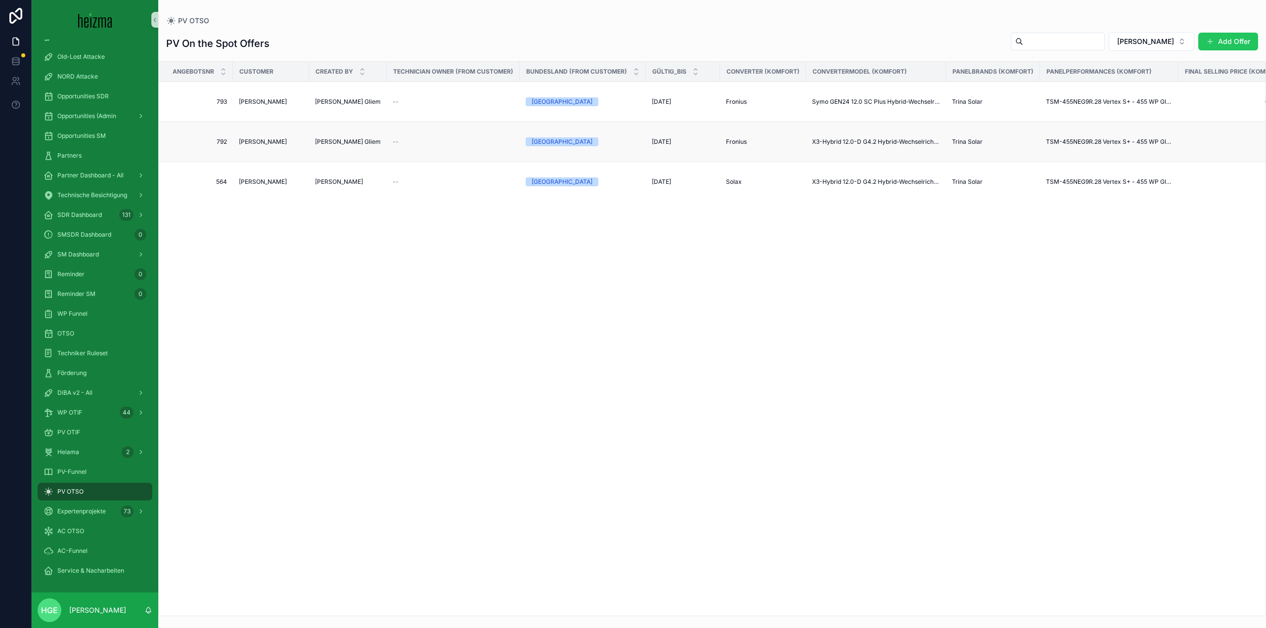
click at [261, 141] on span "[PERSON_NAME]" at bounding box center [263, 142] width 48 height 8
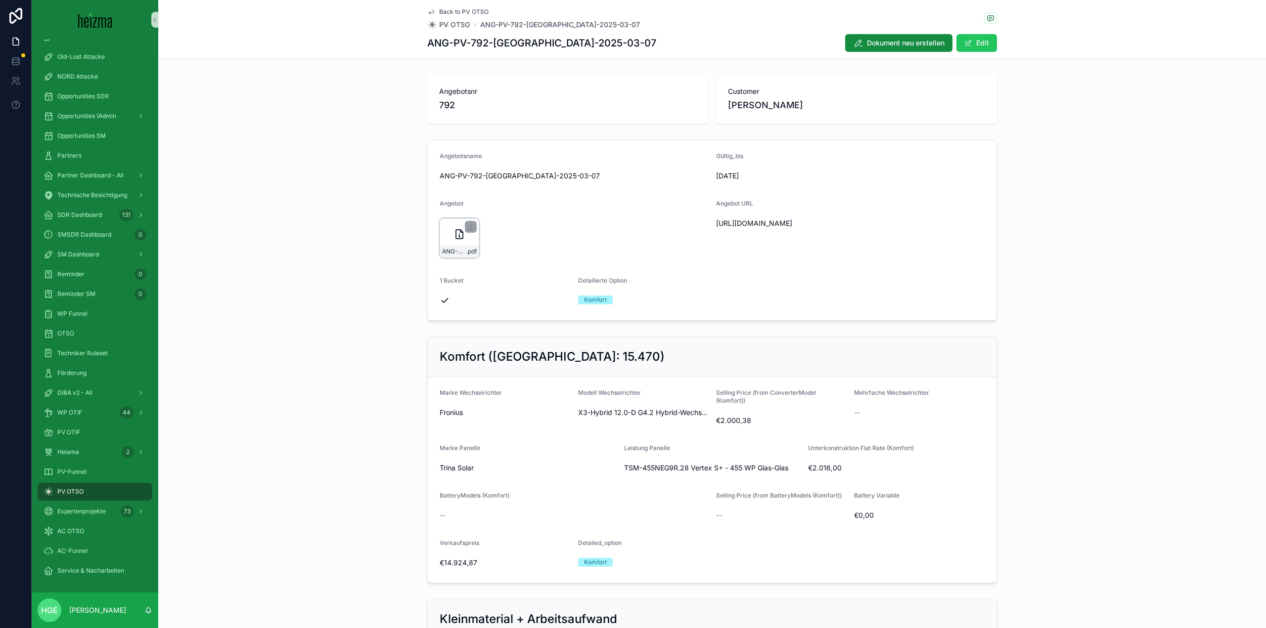
click at [456, 234] on icon "scrollable content" at bounding box center [459, 234] width 7 height 9
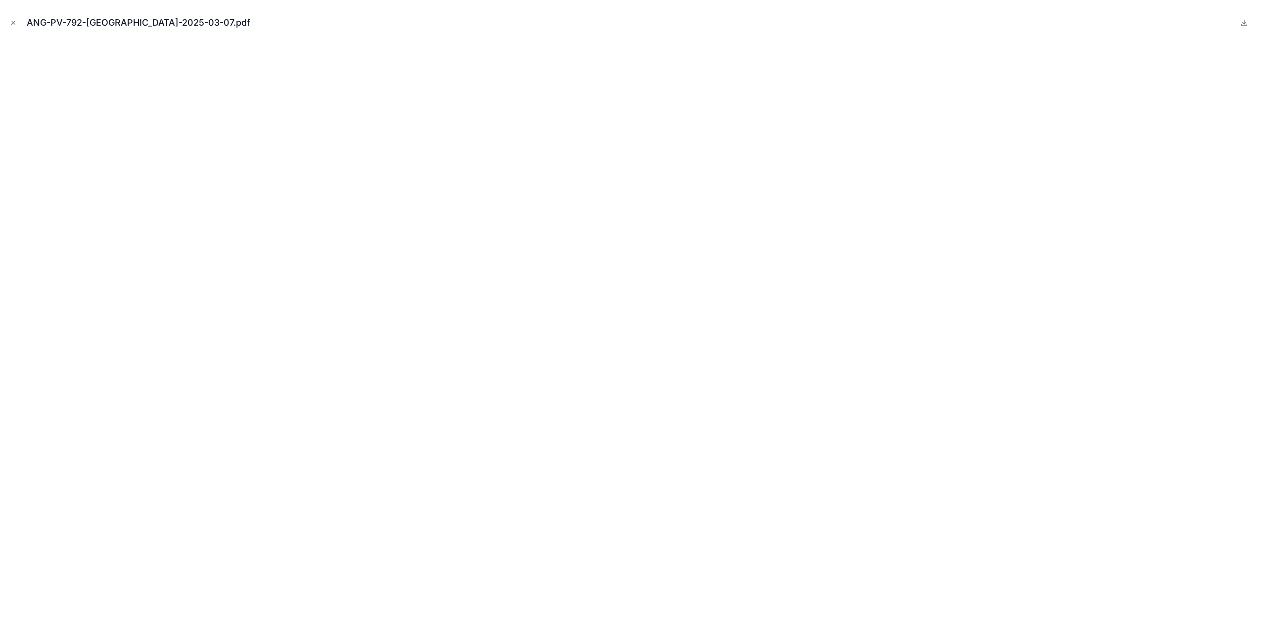
drag, startPoint x: 13, startPoint y: 19, endPoint x: 18, endPoint y: 23, distance: 6.3
click at [13, 19] on button "Close modal" at bounding box center [13, 22] width 11 height 11
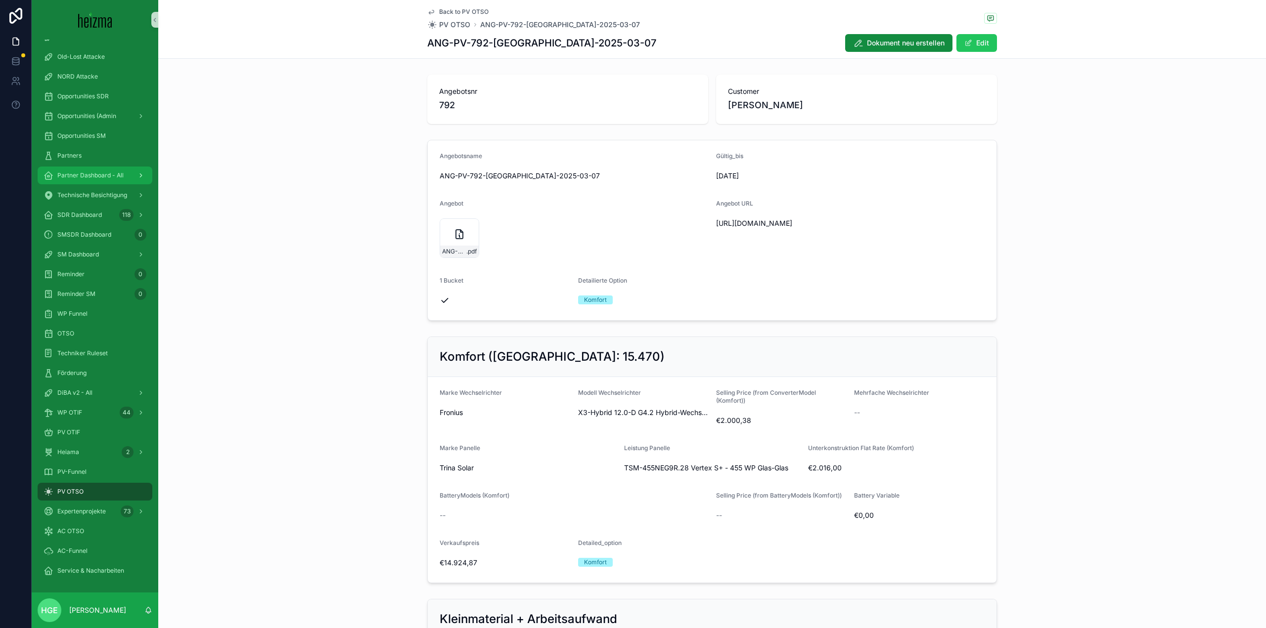
click at [107, 175] on span "Partner Dashboard - All" at bounding box center [90, 176] width 66 height 8
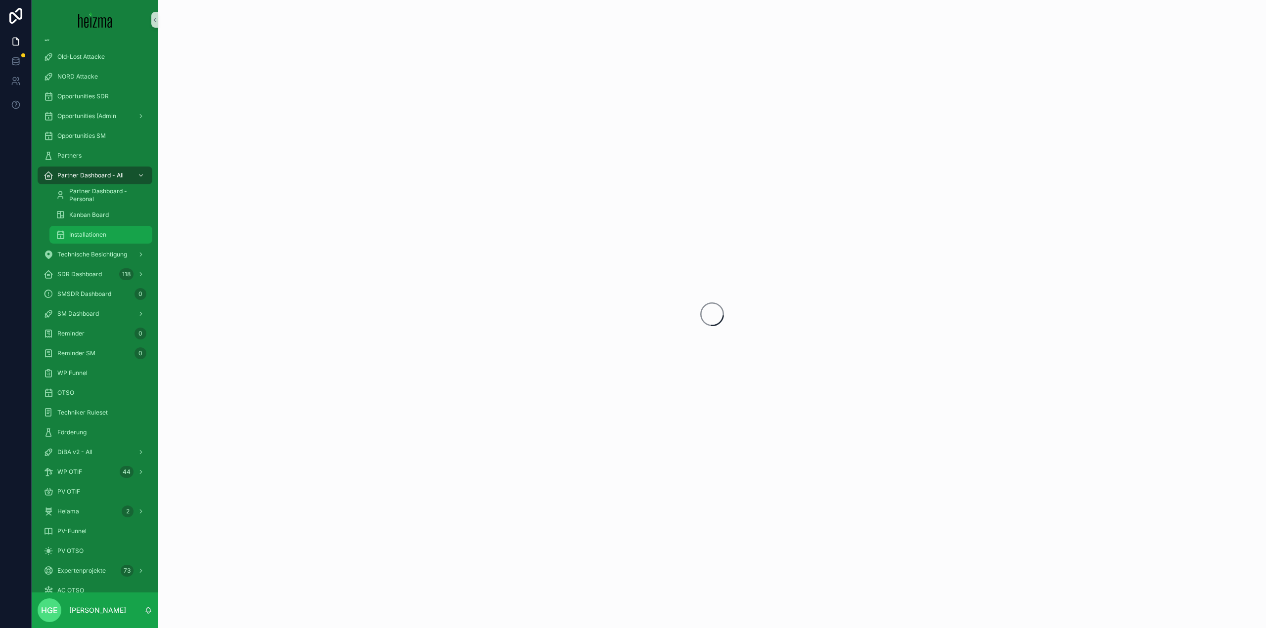
click at [96, 235] on span "Installationen" at bounding box center [87, 235] width 37 height 8
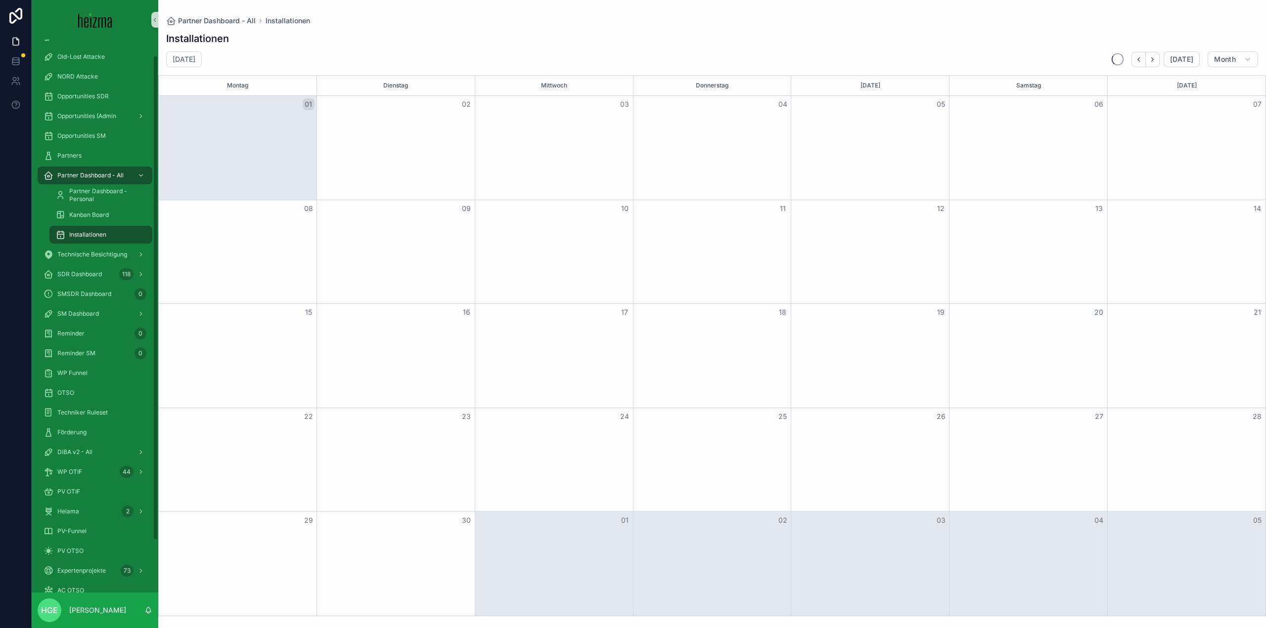
click at [116, 236] on div "Installationen" at bounding box center [100, 235] width 91 height 16
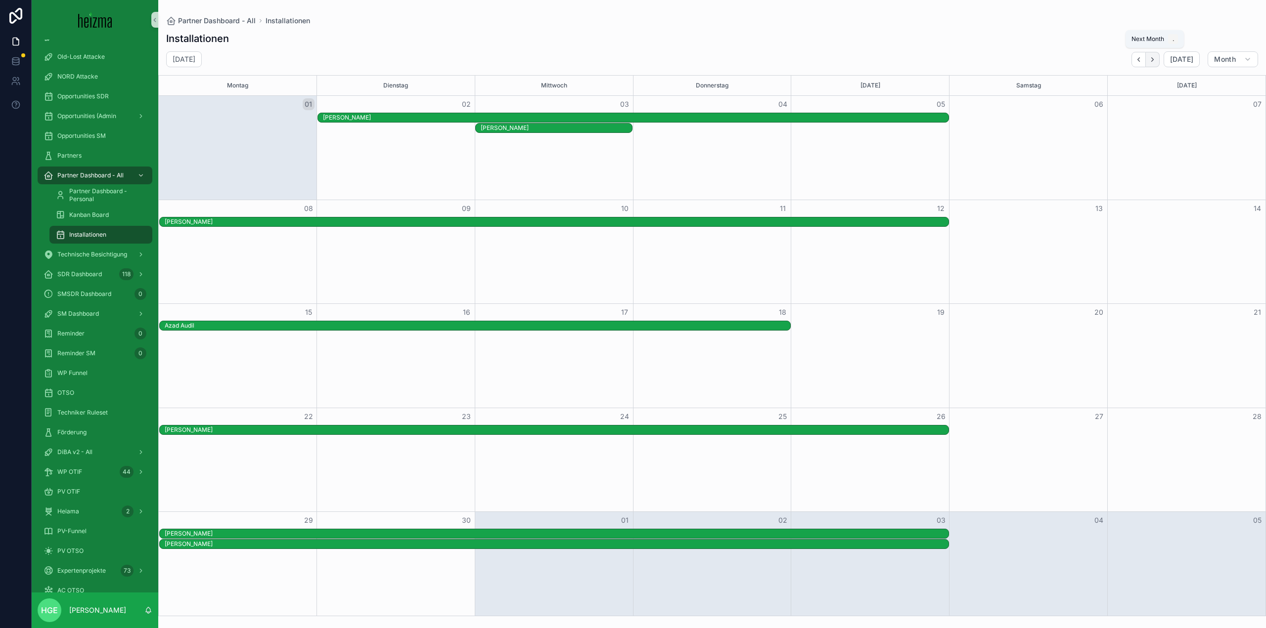
click at [1156, 59] on icon "Next" at bounding box center [1151, 59] width 7 height 7
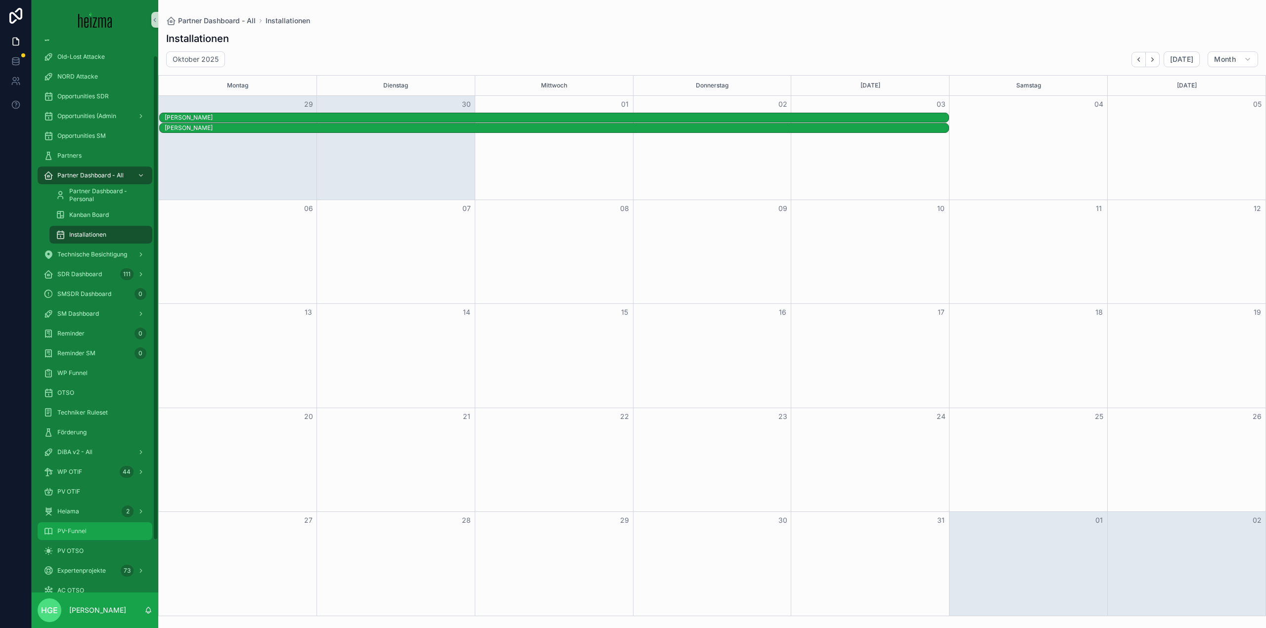
click at [110, 525] on div "PV-Funnel" at bounding box center [95, 532] width 103 height 16
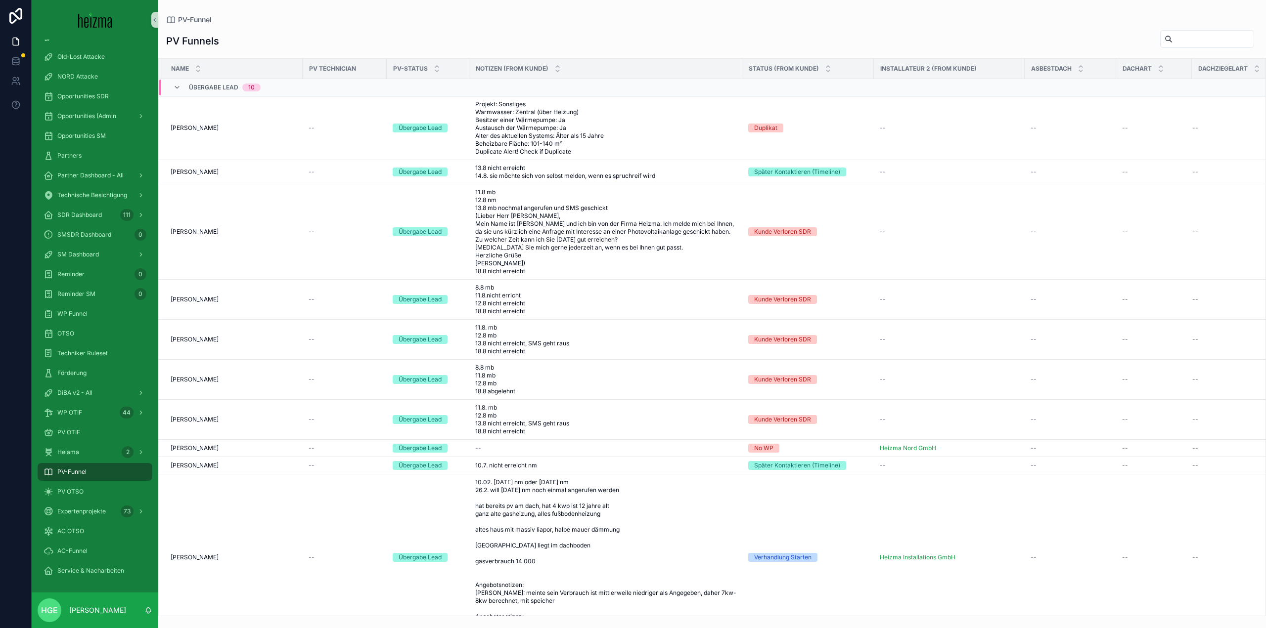
drag, startPoint x: 110, startPoint y: 525, endPoint x: 1172, endPoint y: 41, distance: 1167.1
click at [1172, 41] on input "scrollable content" at bounding box center [1212, 39] width 81 height 14
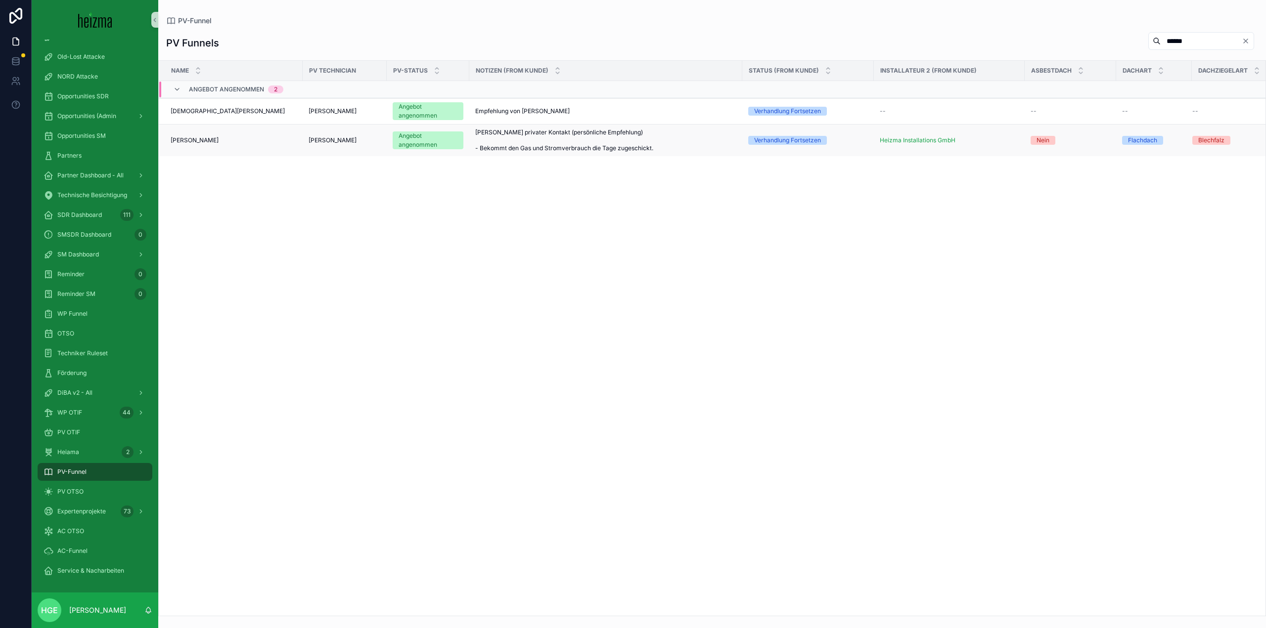
type input "******"
click at [206, 144] on span "[PERSON_NAME]" at bounding box center [195, 140] width 48 height 8
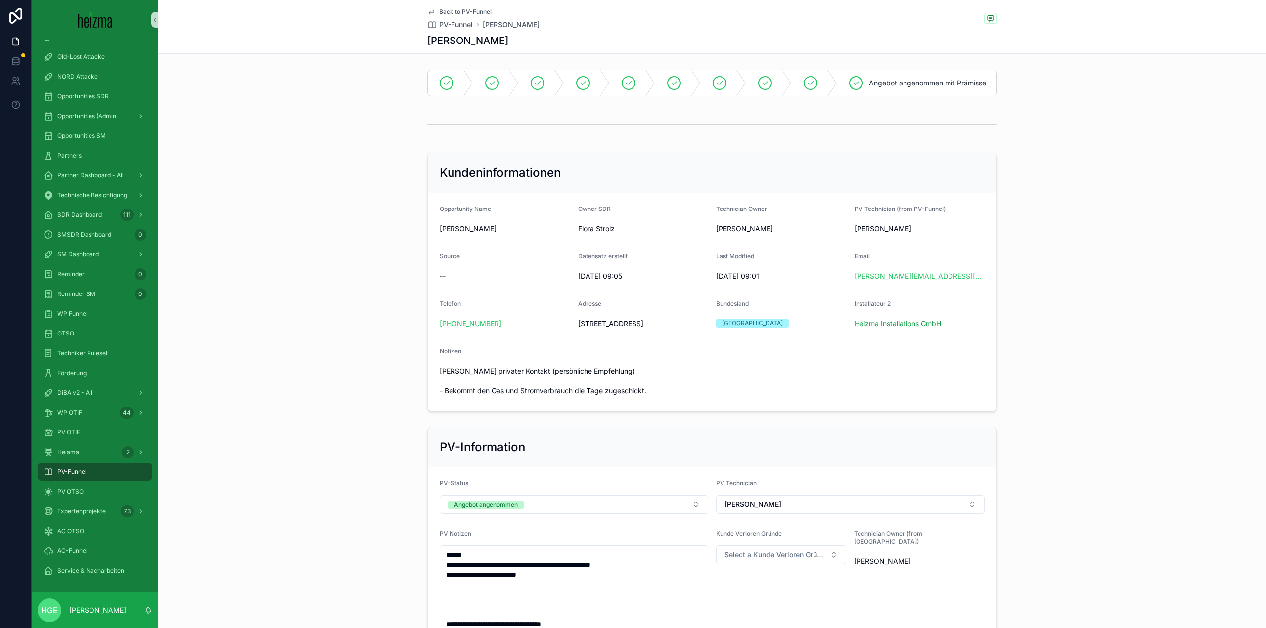
drag, startPoint x: 1089, startPoint y: 412, endPoint x: 1006, endPoint y: 453, distance: 92.6
click at [1088, 413] on div "Kundeninformationen Opportunity Name [PERSON_NAME] Owner SDR [PERSON_NAME] Tech…" at bounding box center [711, 282] width 1107 height 266
click at [360, 354] on div "Kundeninformationen Opportunity Name [PERSON_NAME] Owner SDR [PERSON_NAME] Tech…" at bounding box center [711, 282] width 1107 height 266
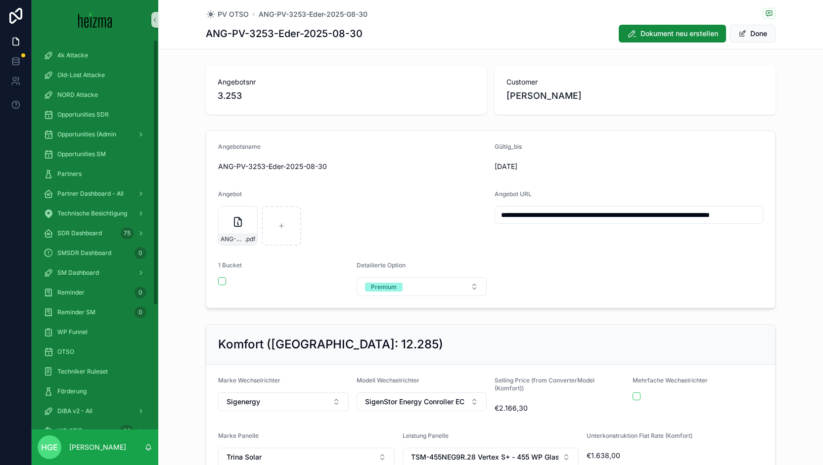
scroll to position [939, 0]
